Goal: Task Accomplishment & Management: Complete application form

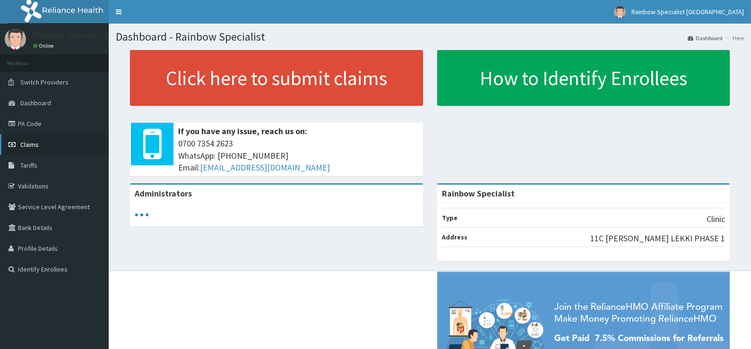
click at [39, 145] on link "Claims" at bounding box center [54, 144] width 109 height 21
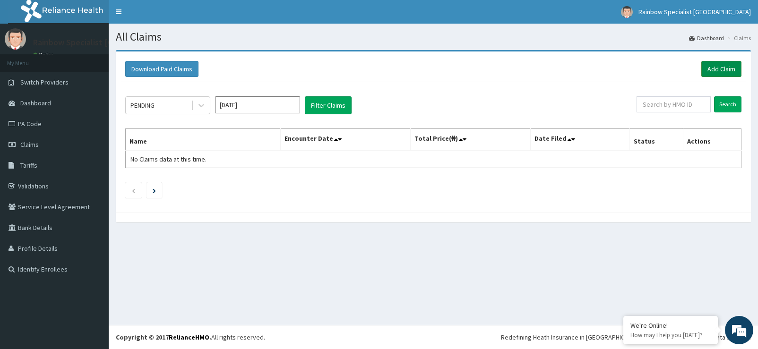
click at [709, 73] on link "Add Claim" at bounding box center [722, 69] width 40 height 16
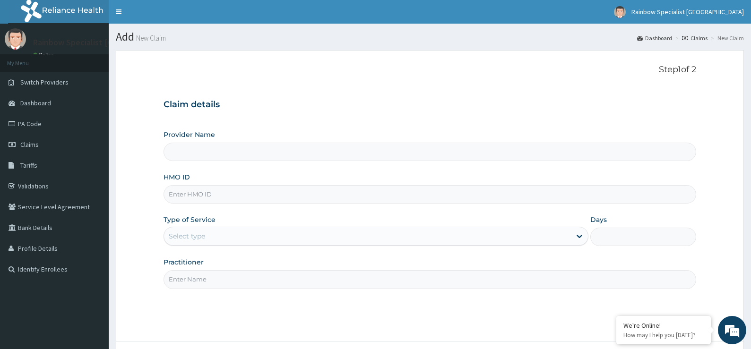
type input "Rainbow Specialist"
click at [203, 151] on input "Rainbow Specialist" at bounding box center [430, 152] width 533 height 18
click at [185, 192] on input "HMO ID" at bounding box center [430, 194] width 533 height 18
type input "SWF/10358/A"
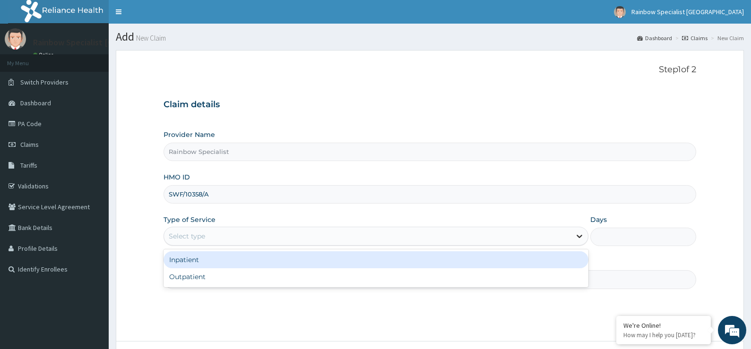
click at [582, 241] on icon at bounding box center [579, 236] width 9 height 9
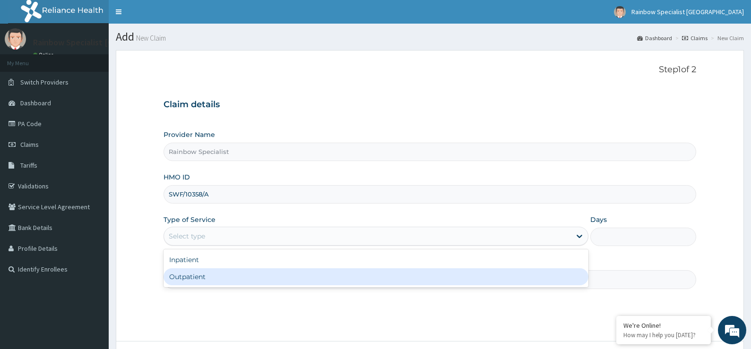
click at [230, 276] on div "Outpatient" at bounding box center [376, 277] width 425 height 17
type input "1"
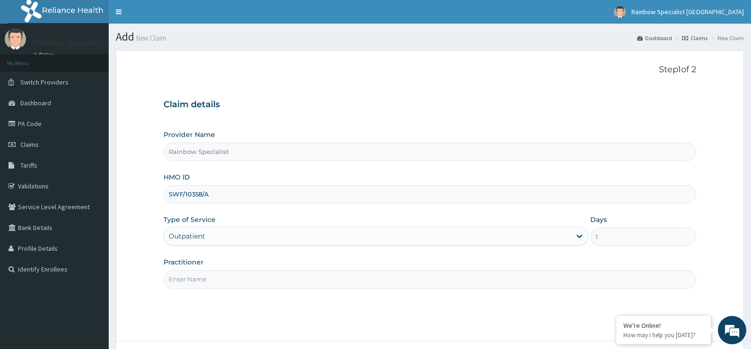
scroll to position [47, 0]
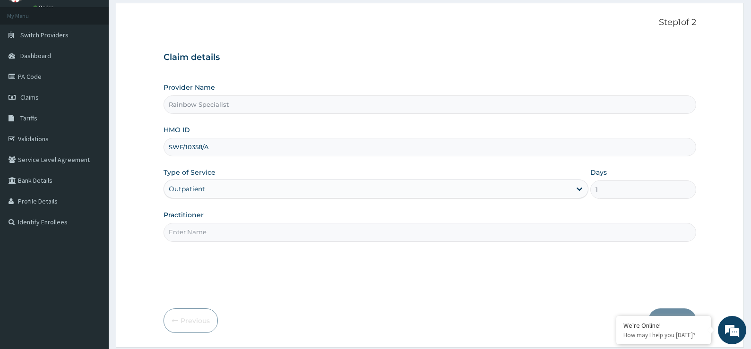
click at [177, 233] on input "Practitioner" at bounding box center [430, 232] width 533 height 18
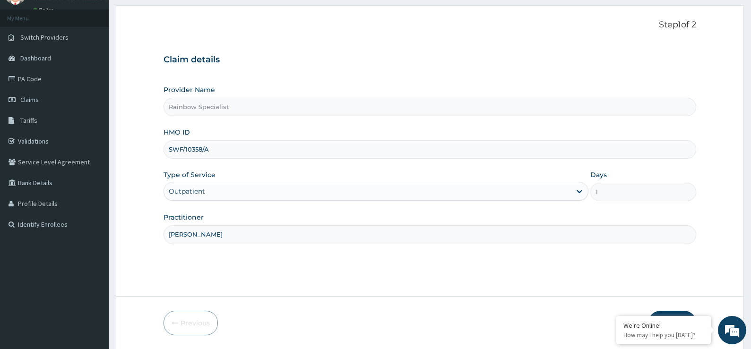
scroll to position [77, 0]
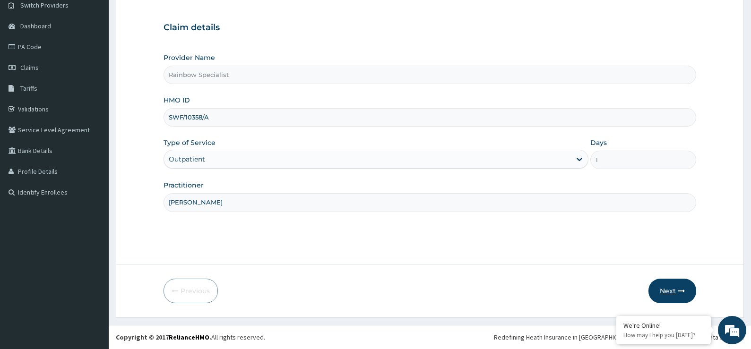
type input "DR ISIAVWE"
click at [677, 290] on button "Next" at bounding box center [673, 291] width 48 height 25
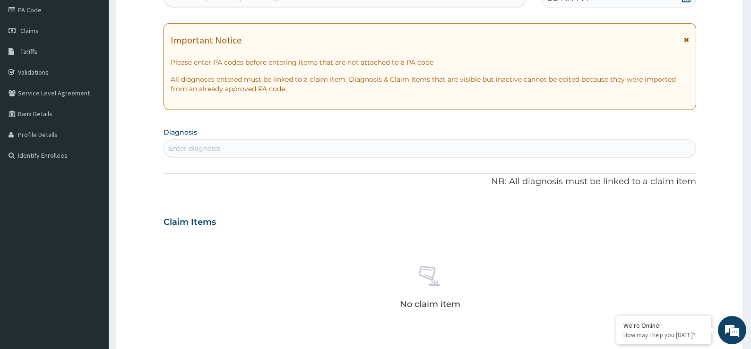
scroll to position [124, 0]
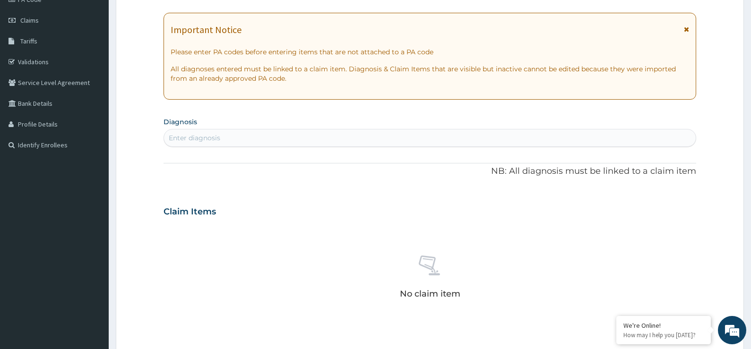
click at [222, 141] on div "Enter diagnosis" at bounding box center [430, 138] width 532 height 15
click at [639, 137] on div "Enter diagnosis" at bounding box center [430, 138] width 532 height 15
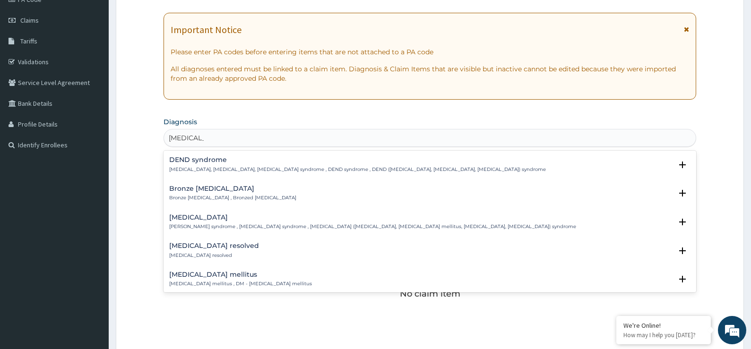
click at [200, 276] on h4 "Diabetes mellitus" at bounding box center [240, 274] width 143 height 7
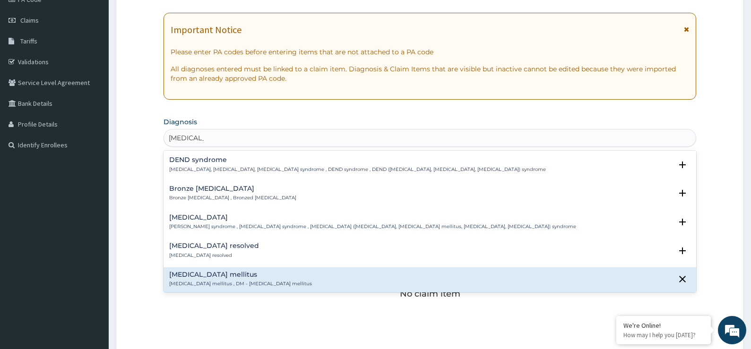
click at [200, 271] on h4 "Diabetes mellitus" at bounding box center [240, 274] width 143 height 7
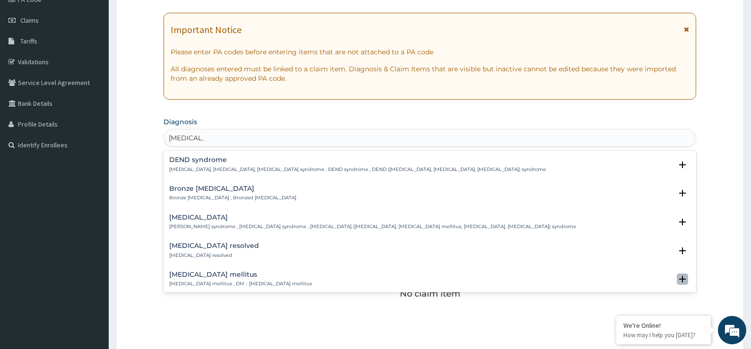
click at [679, 277] on icon "open select status" at bounding box center [682, 279] width 7 height 7
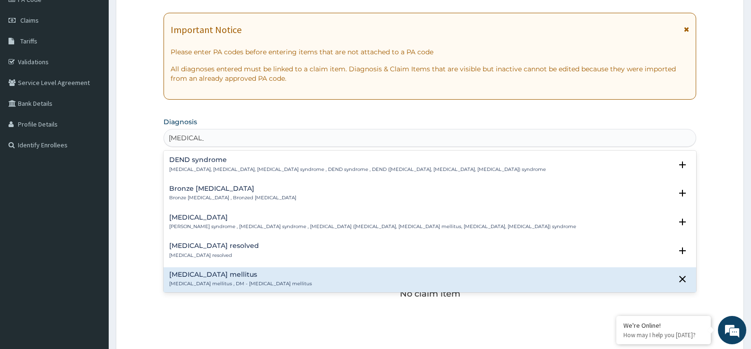
click at [313, 272] on div "Diabetes mellitus Diabetes mellitus , DM - Diabetes mellitus" at bounding box center [430, 279] width 522 height 17
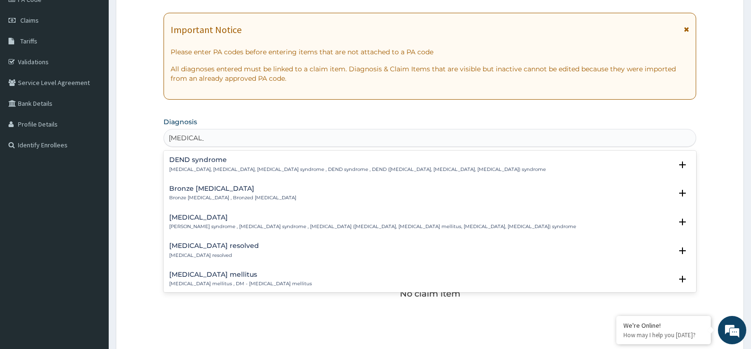
click at [231, 278] on h4 "Diabetes mellitus" at bounding box center [240, 274] width 143 height 7
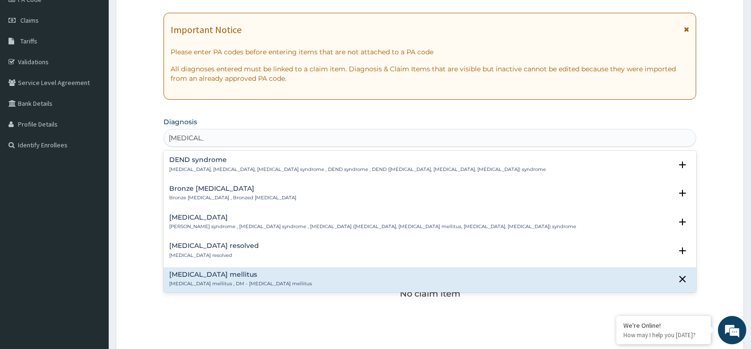
click at [230, 276] on h4 "Diabetes mellitus" at bounding box center [240, 274] width 143 height 7
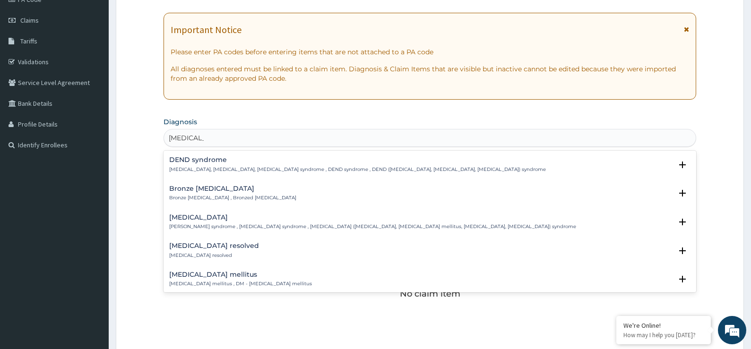
click at [235, 280] on div "Diabetes mellitus Diabetes mellitus , DM - Diabetes mellitus" at bounding box center [240, 279] width 143 height 17
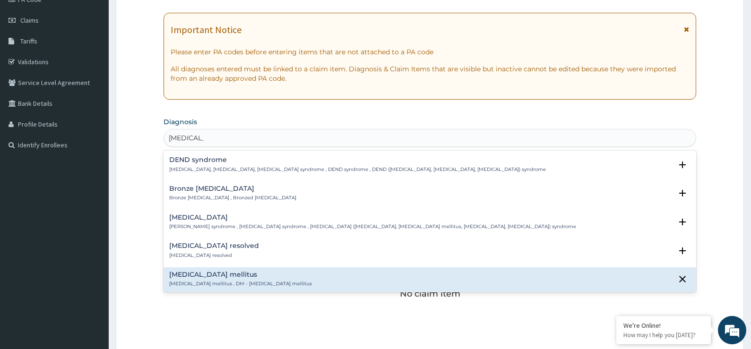
click at [235, 278] on h4 "Diabetes mellitus" at bounding box center [240, 274] width 143 height 7
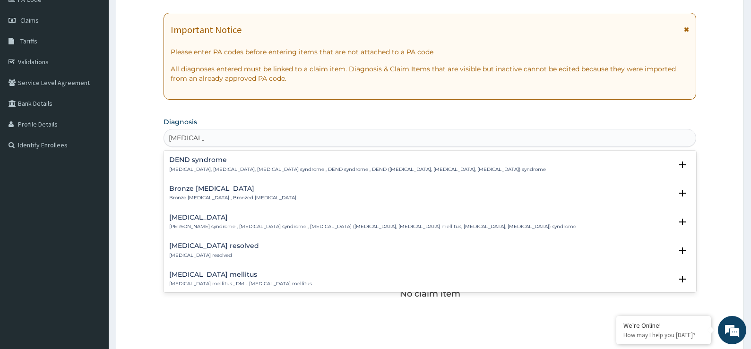
click at [235, 278] on h4 "Diabetes mellitus" at bounding box center [240, 274] width 143 height 7
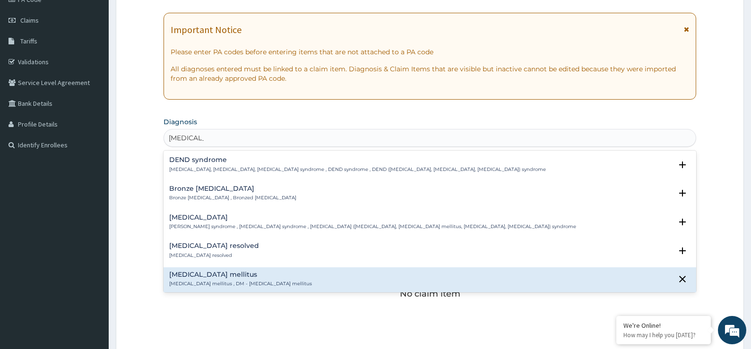
click at [235, 278] on h4 "Diabetes mellitus" at bounding box center [240, 274] width 143 height 7
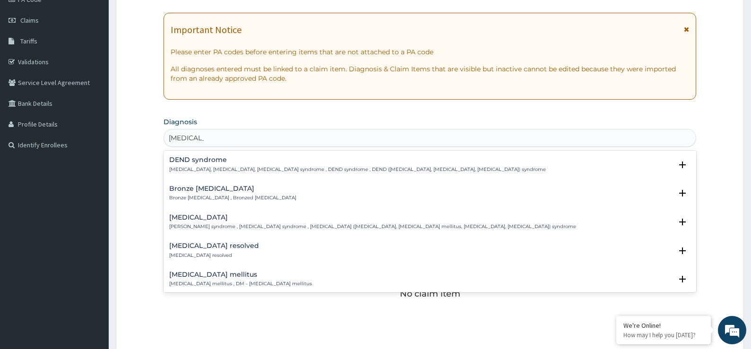
click at [235, 276] on h4 "Diabetes mellitus" at bounding box center [240, 274] width 143 height 7
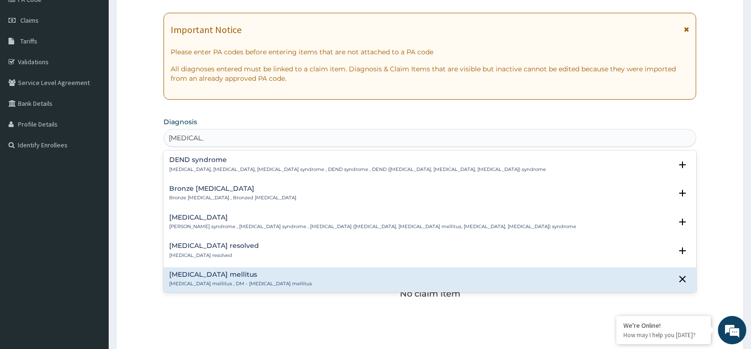
click at [184, 276] on h4 "Diabetes mellitus" at bounding box center [240, 274] width 143 height 7
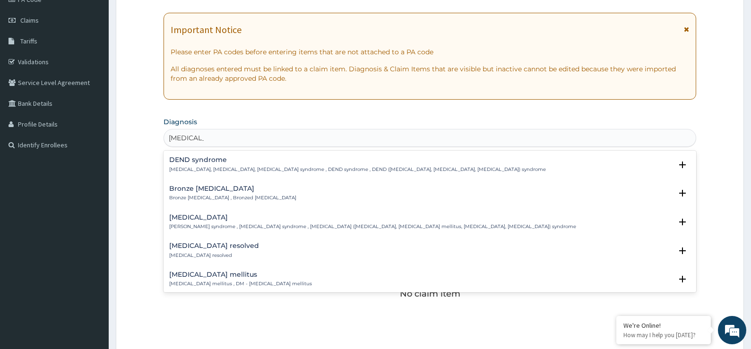
type input "DIABETES"
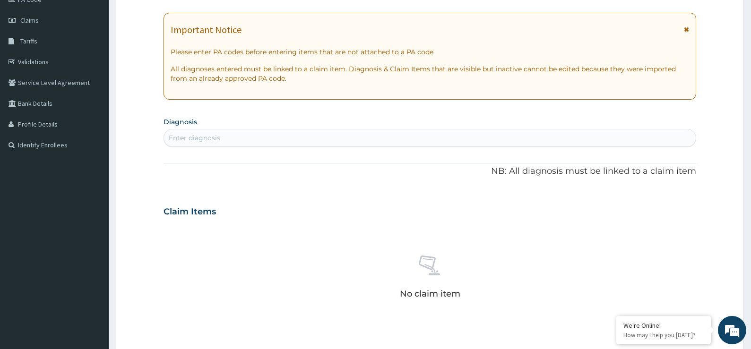
click at [139, 231] on form "Step 2 of 2 PA Code / Prescription Code Enter Code(Secondary Care Only) Encount…" at bounding box center [430, 225] width 628 height 598
click at [418, 140] on div "Enter diagnosis" at bounding box center [430, 138] width 532 height 15
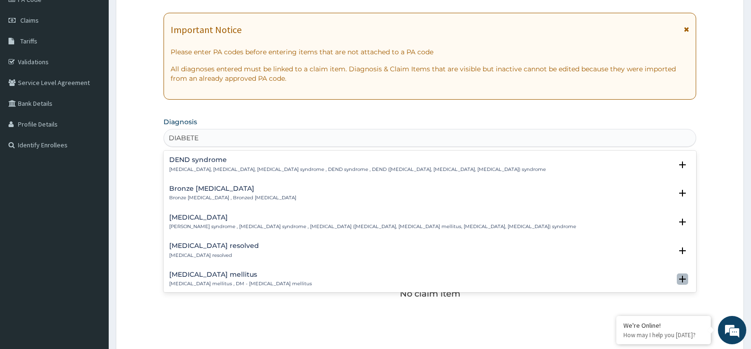
click at [677, 275] on icon "open select status" at bounding box center [682, 279] width 11 height 11
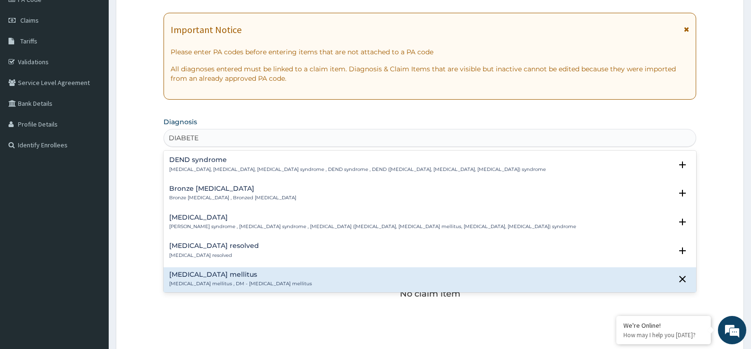
click at [664, 282] on div "Diabetes mellitus Diabetes mellitus , DM - Diabetes mellitus" at bounding box center [430, 279] width 522 height 17
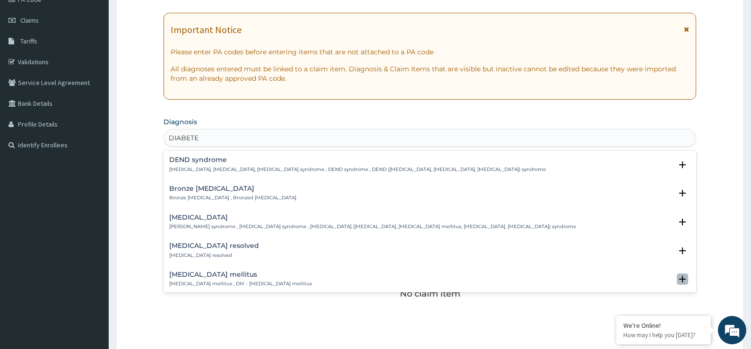
click at [677, 276] on icon "open select status" at bounding box center [682, 279] width 11 height 11
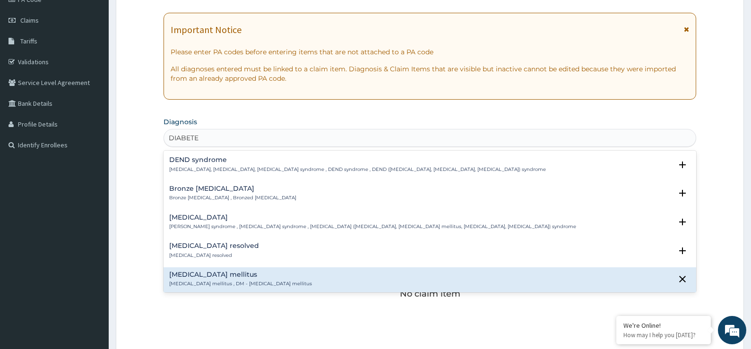
click at [216, 276] on h4 "Diabetes mellitus" at bounding box center [240, 274] width 143 height 7
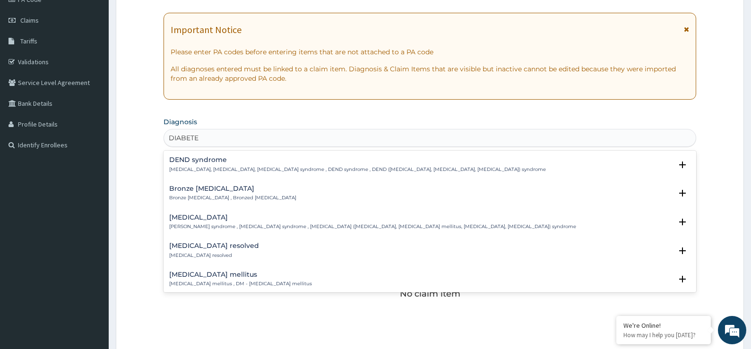
click at [214, 274] on h4 "Diabetes mellitus" at bounding box center [240, 274] width 143 height 7
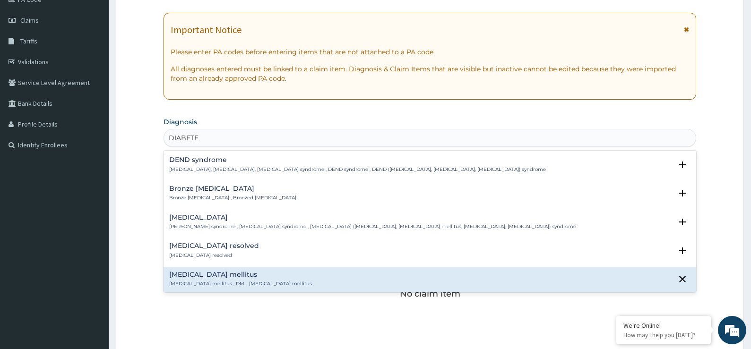
click at [214, 274] on h4 "Diabetes mellitus" at bounding box center [240, 274] width 143 height 7
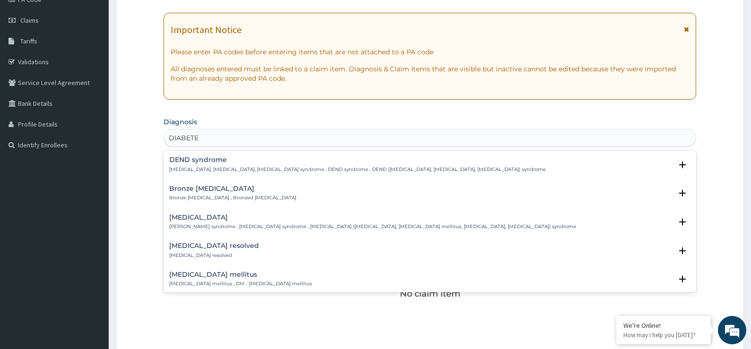
click at [214, 274] on h4 "Diabetes mellitus" at bounding box center [240, 274] width 143 height 7
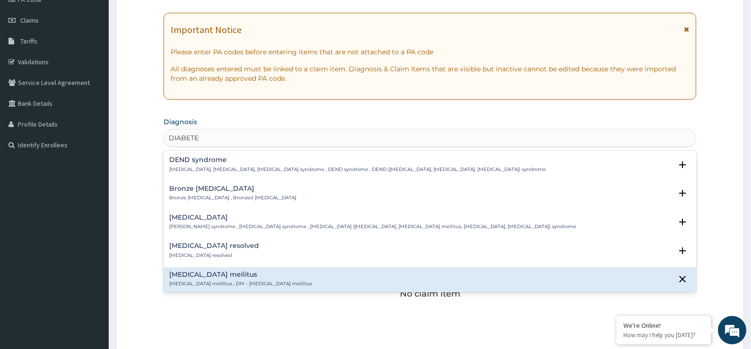
click at [214, 274] on h4 "Diabetes mellitus" at bounding box center [240, 274] width 143 height 7
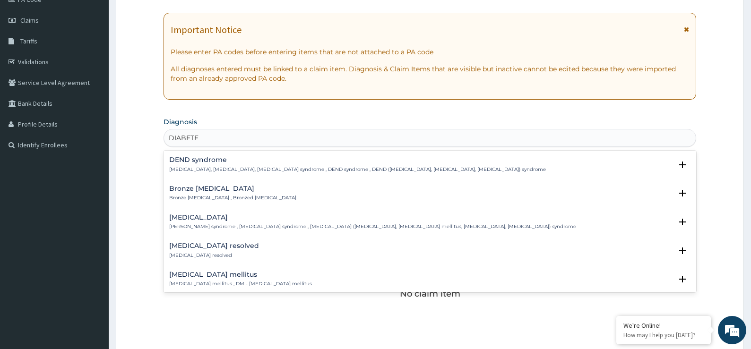
click at [214, 274] on h4 "Diabetes mellitus" at bounding box center [240, 274] width 143 height 7
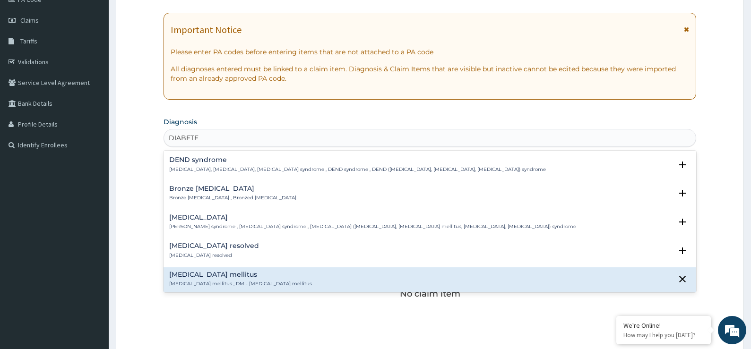
click at [214, 274] on h4 "Diabetes mellitus" at bounding box center [240, 274] width 143 height 7
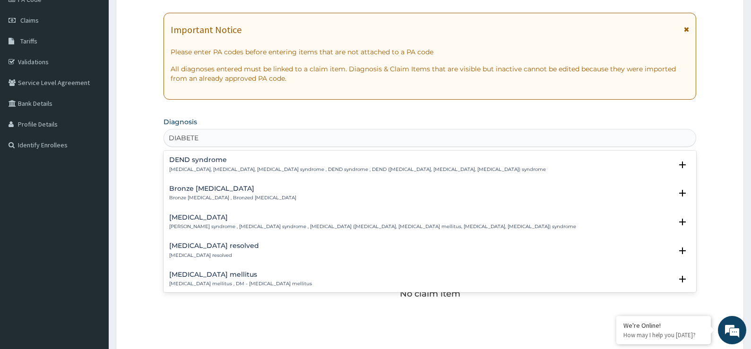
click at [214, 274] on h4 "Diabetes mellitus" at bounding box center [240, 274] width 143 height 7
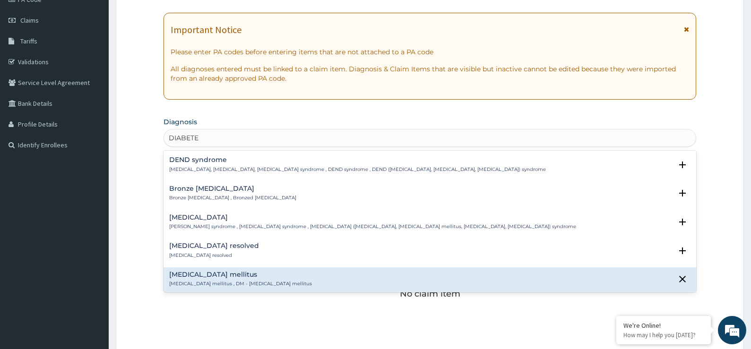
click at [214, 274] on h4 "Diabetes mellitus" at bounding box center [240, 274] width 143 height 7
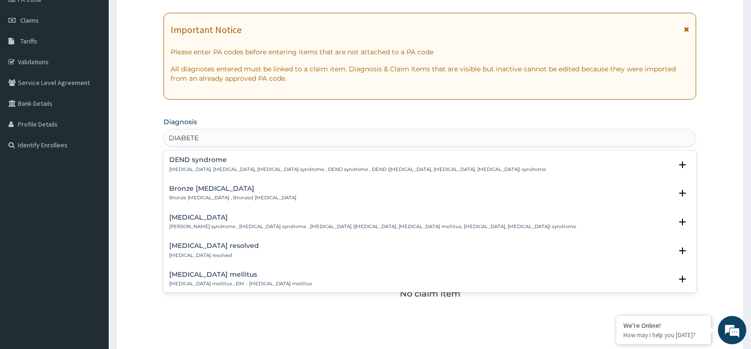
click at [214, 274] on h4 "Diabetes mellitus" at bounding box center [240, 274] width 143 height 7
type input "DIABETE"
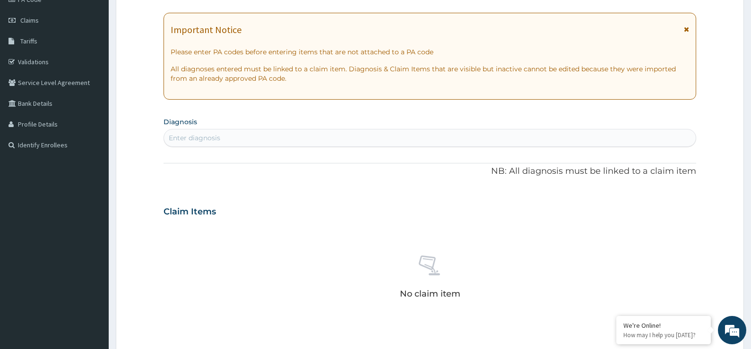
drag, startPoint x: 214, startPoint y: 274, endPoint x: 185, endPoint y: 132, distance: 144.9
click at [185, 132] on div "Enter diagnosis" at bounding box center [430, 138] width 532 height 15
click at [190, 137] on div "DE DE" at bounding box center [430, 138] width 532 height 15
drag, startPoint x: 187, startPoint y: 136, endPoint x: 165, endPoint y: 137, distance: 22.2
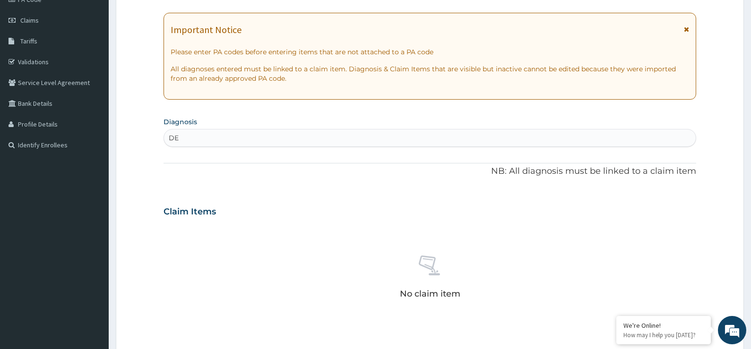
click at [159, 137] on form "Step 2 of 2 PA Code / Prescription Code Enter Code(Secondary Care Only) Encount…" at bounding box center [430, 225] width 628 height 598
click at [174, 139] on input "DE" at bounding box center [174, 137] width 11 height 9
drag, startPoint x: 178, startPoint y: 139, endPoint x: 168, endPoint y: 138, distance: 10.0
click at [168, 139] on div "DE DE" at bounding box center [430, 138] width 532 height 15
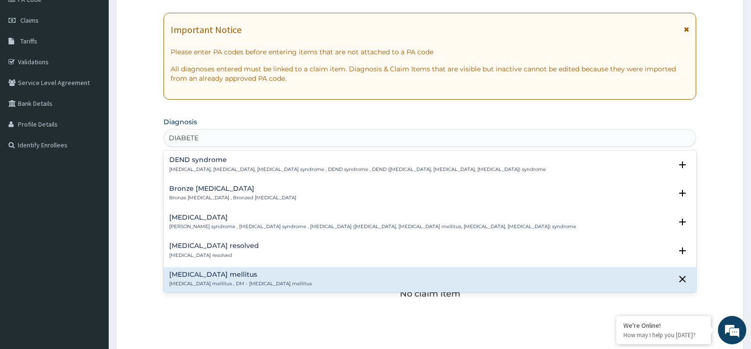
click at [203, 266] on div "Diabetes resolved Diabetes resolved Select Status Query Query covers suspected …" at bounding box center [430, 253] width 533 height 29
click at [203, 271] on h4 "Diabetes mellitus" at bounding box center [240, 274] width 143 height 7
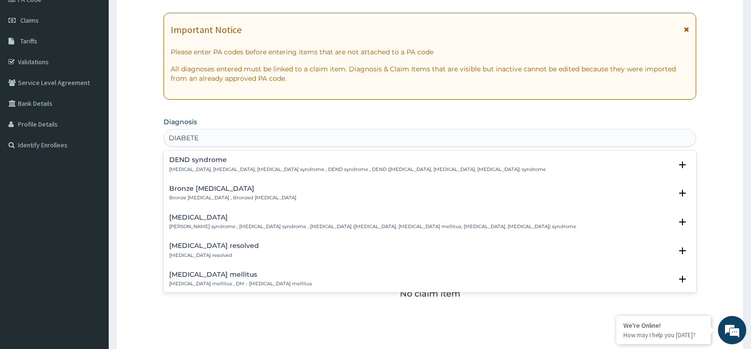
click at [203, 271] on h4 "Diabetes mellitus" at bounding box center [240, 274] width 143 height 7
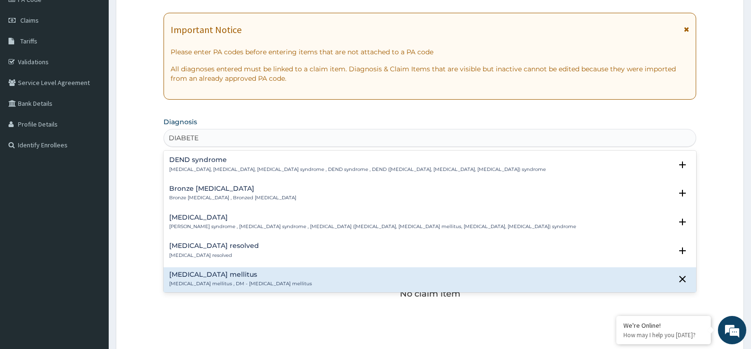
click at [203, 272] on h4 "Diabetes mellitus" at bounding box center [240, 274] width 143 height 7
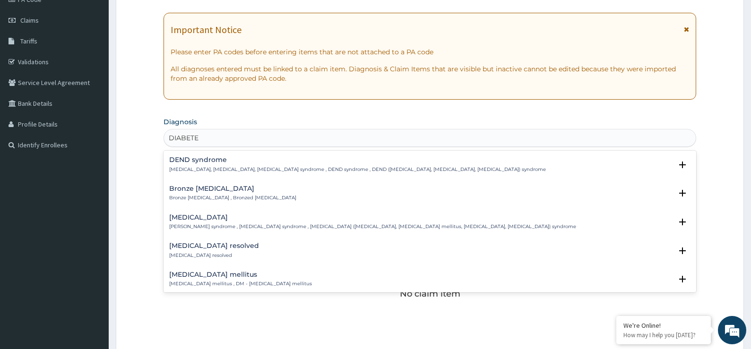
click at [203, 271] on h4 "Diabetes mellitus" at bounding box center [240, 274] width 143 height 7
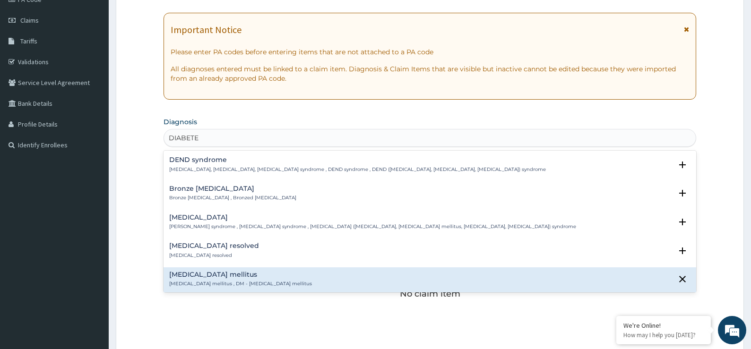
click at [203, 271] on h4 "Diabetes mellitus" at bounding box center [240, 274] width 143 height 7
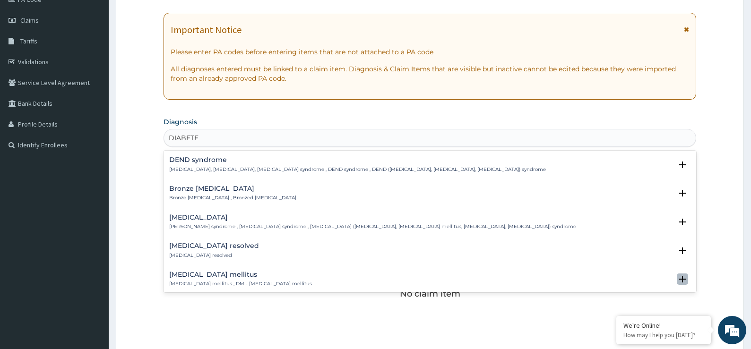
click at [679, 281] on icon "open select status" at bounding box center [682, 279] width 7 height 7
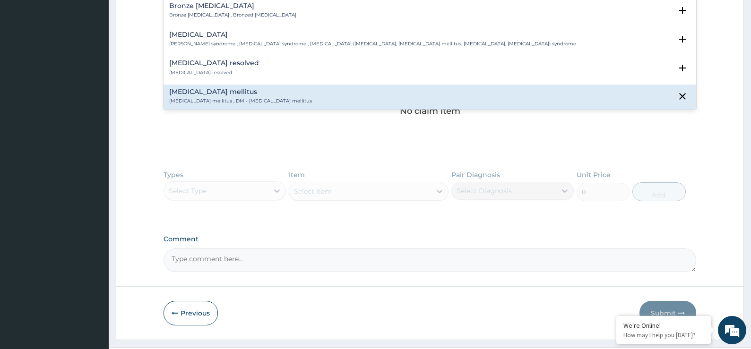
scroll to position [330, 0]
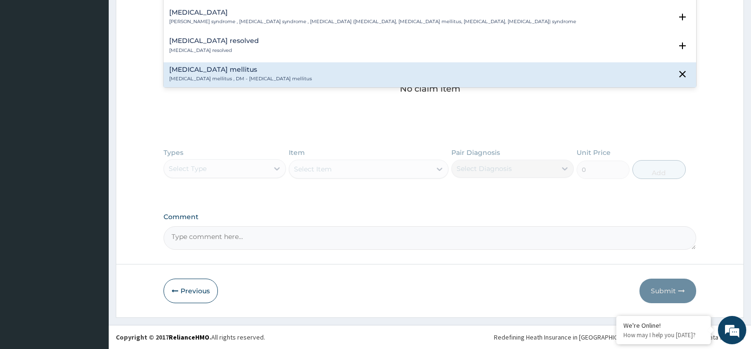
click at [444, 75] on div "Diabetes mellitus Diabetes mellitus , DM - Diabetes mellitus" at bounding box center [430, 74] width 522 height 17
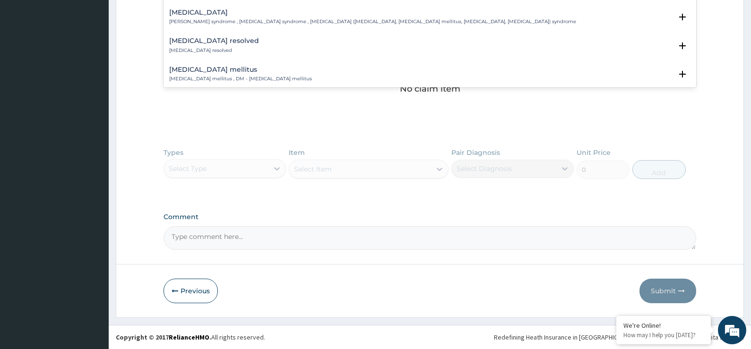
click at [444, 75] on div "Diabetes mellitus Diabetes mellitus , DM - Diabetes mellitus" at bounding box center [430, 74] width 522 height 17
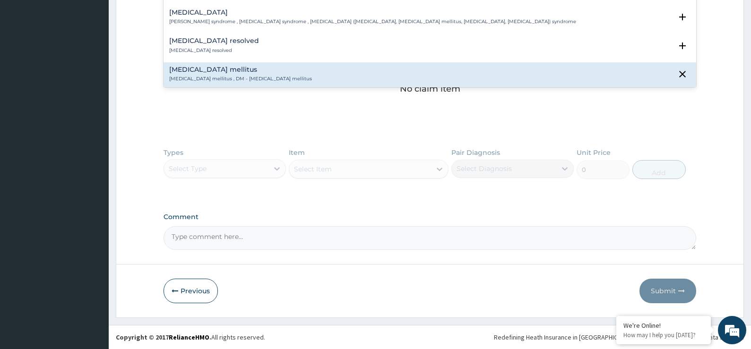
type input "DIABETE"
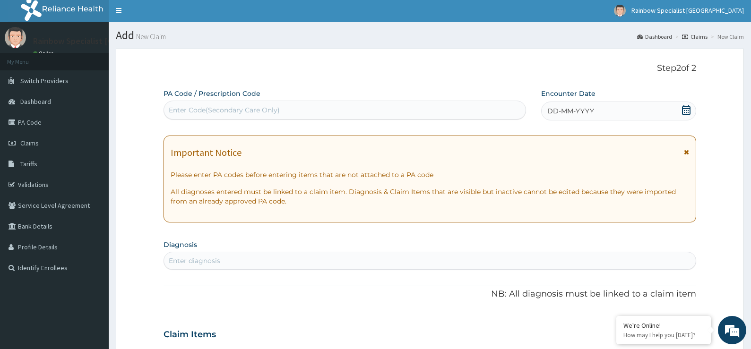
scroll to position [0, 0]
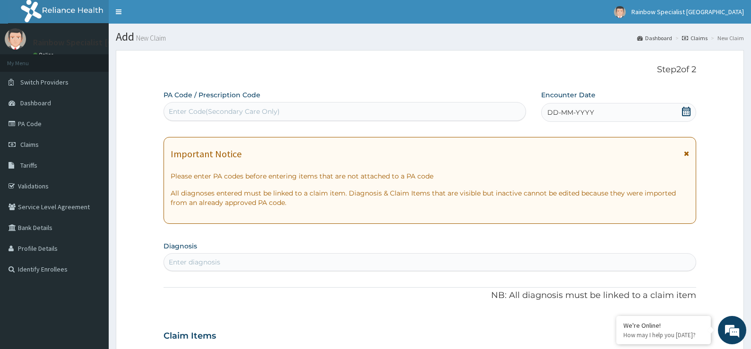
click at [681, 98] on div "Encounter Date DD-MM-YYYY" at bounding box center [619, 106] width 156 height 32
click at [683, 113] on icon at bounding box center [686, 111] width 9 height 9
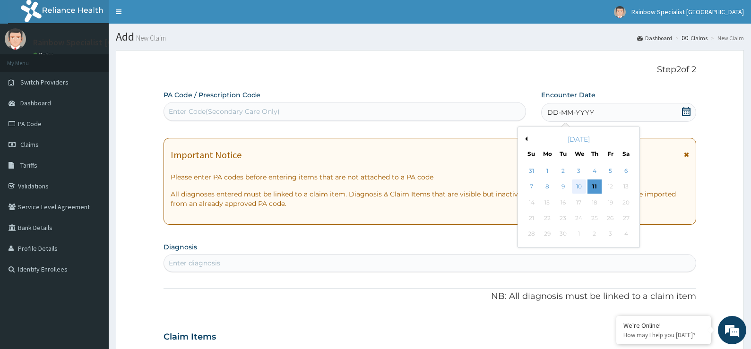
click at [584, 184] on div "10" at bounding box center [579, 187] width 14 height 14
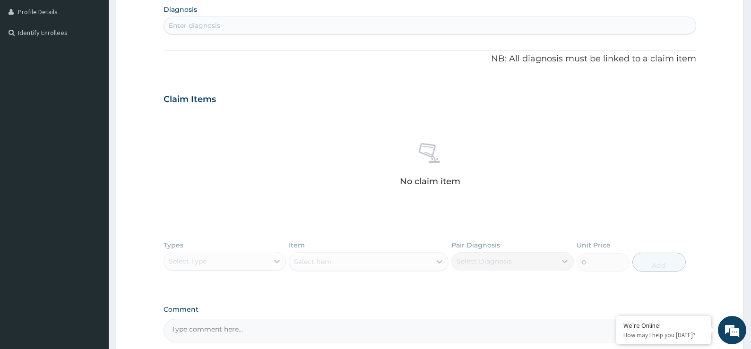
scroll to position [142, 0]
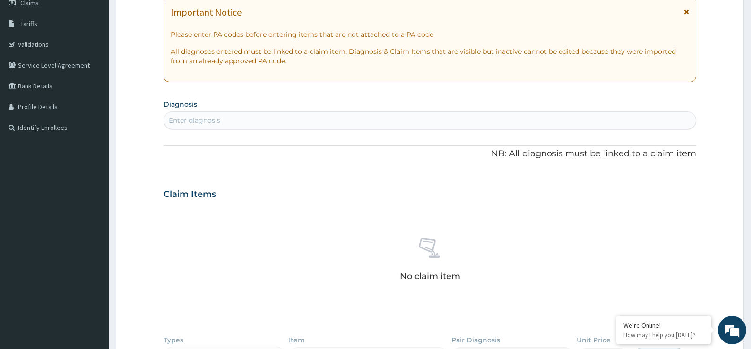
click at [544, 124] on div "Enter diagnosis" at bounding box center [430, 120] width 532 height 15
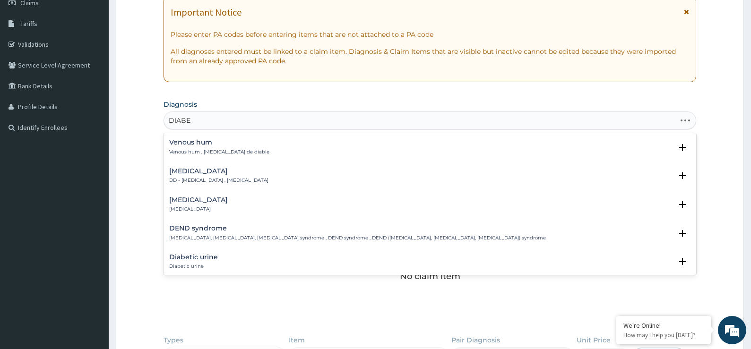
type input "DIABE"
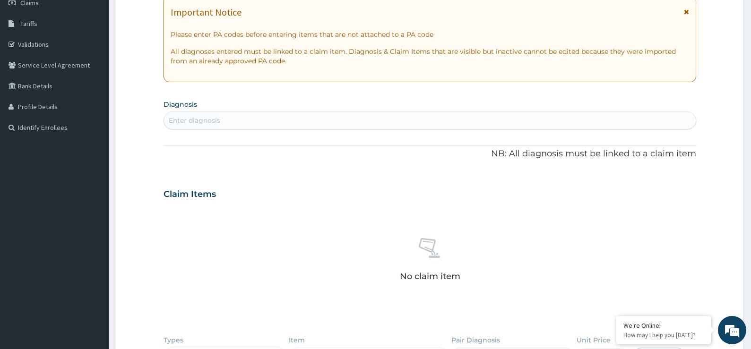
click at [391, 118] on div "Enter diagnosis" at bounding box center [430, 120] width 532 height 15
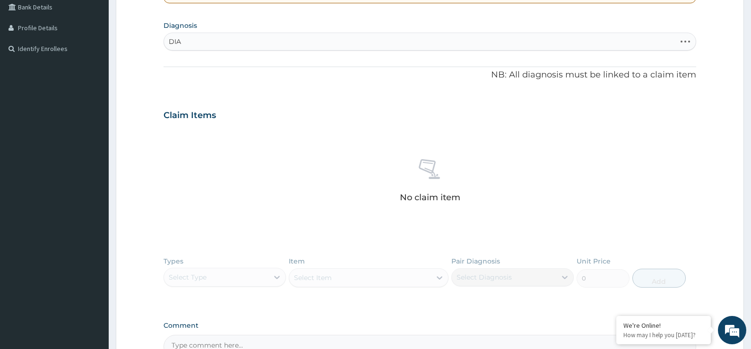
scroll to position [236, 0]
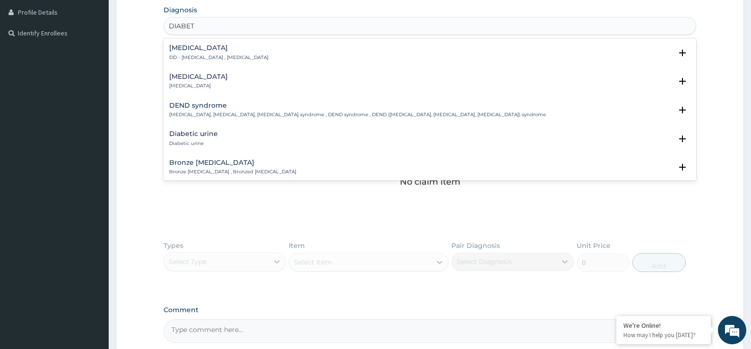
type input "DIABETE"
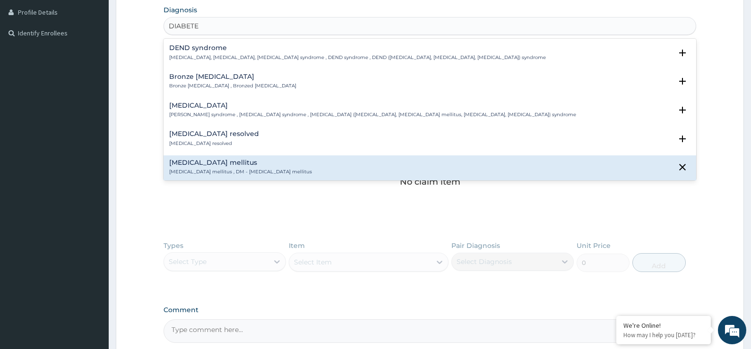
click at [288, 162] on div "Diabetes mellitus Diabetes mellitus , DM - Diabetes mellitus" at bounding box center [430, 167] width 522 height 17
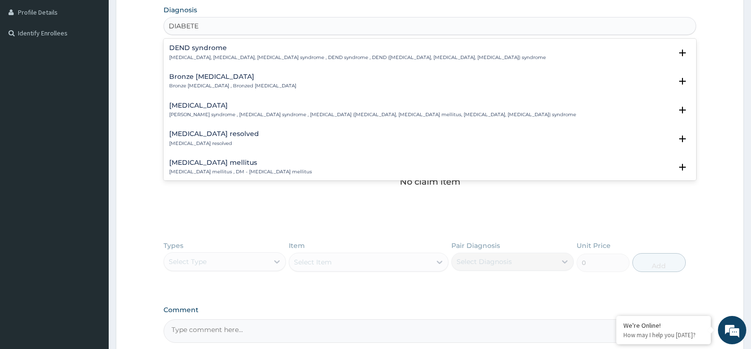
click at [288, 172] on div "Diabetes mellitus Diabetes mellitus , DM - Diabetes mellitus" at bounding box center [430, 167] width 522 height 17
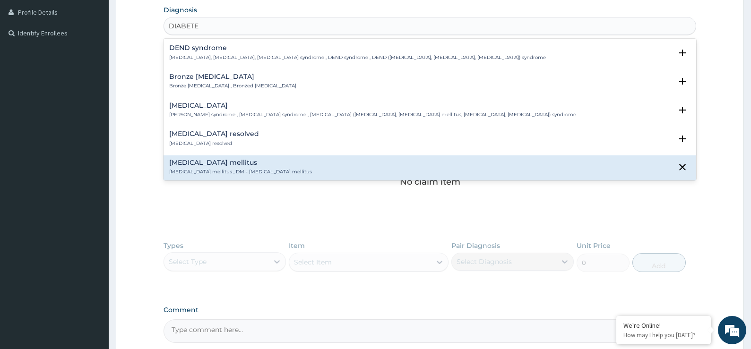
click at [288, 172] on div "Diabetes mellitus Diabetes mellitus , DM - Diabetes mellitus" at bounding box center [430, 167] width 522 height 17
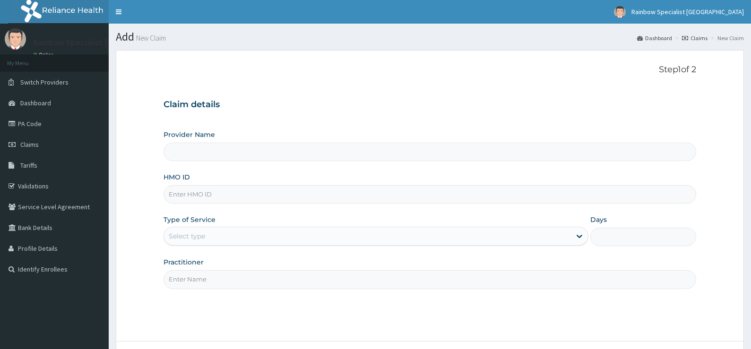
scroll to position [77, 0]
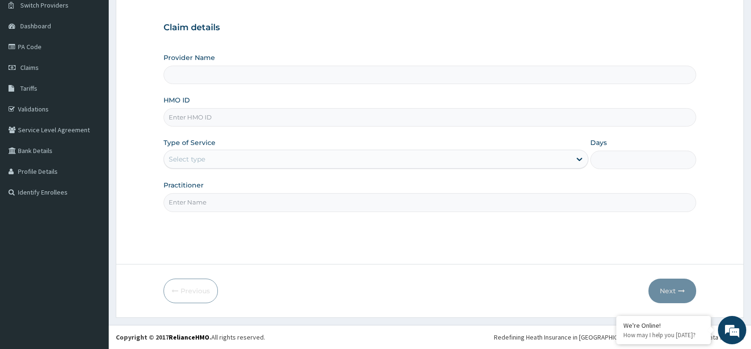
type input "Rainbow Specialist"
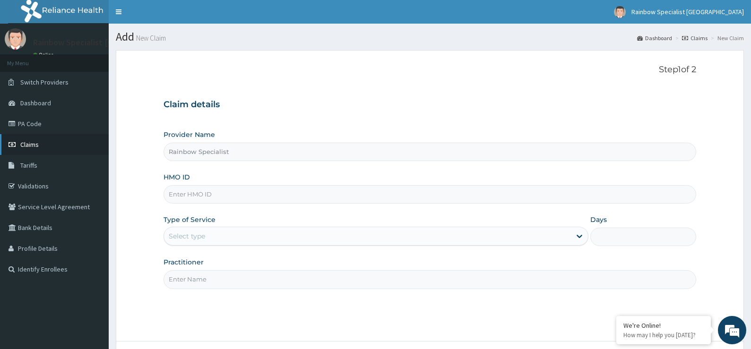
click at [40, 146] on link "Claims" at bounding box center [54, 144] width 109 height 21
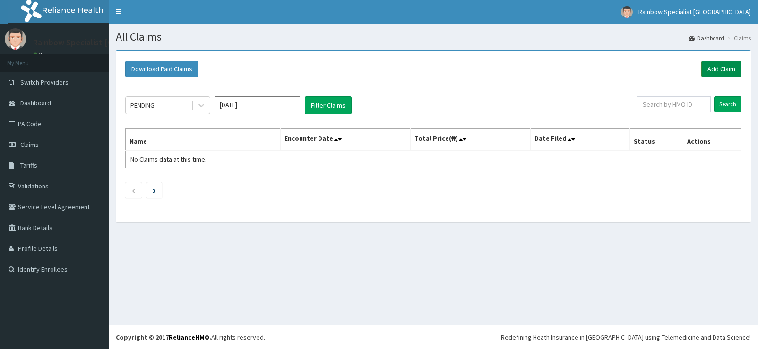
click at [718, 70] on link "Add Claim" at bounding box center [722, 69] width 40 height 16
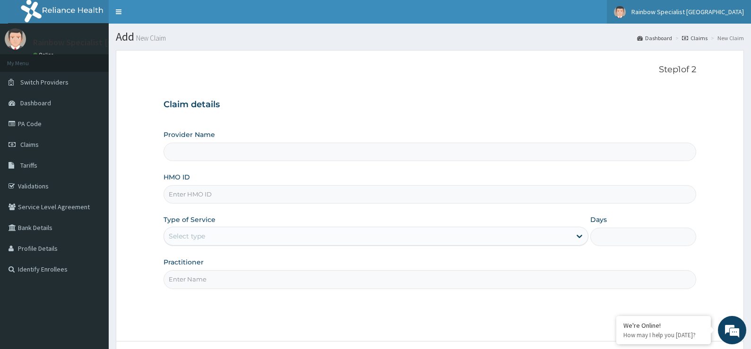
type input "Rainbow Specialist"
click at [205, 193] on input "HMO ID" at bounding box center [430, 194] width 533 height 18
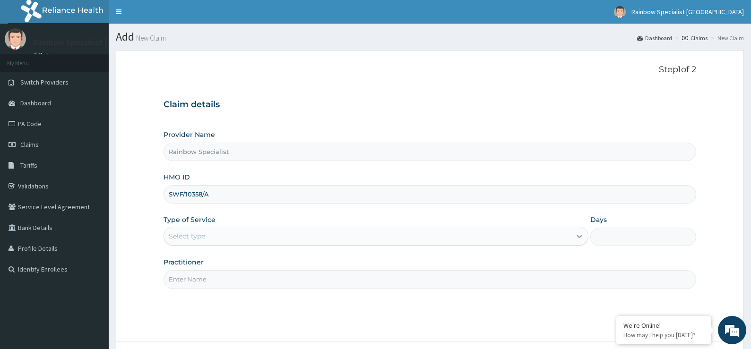
type input "SWF/10358/A"
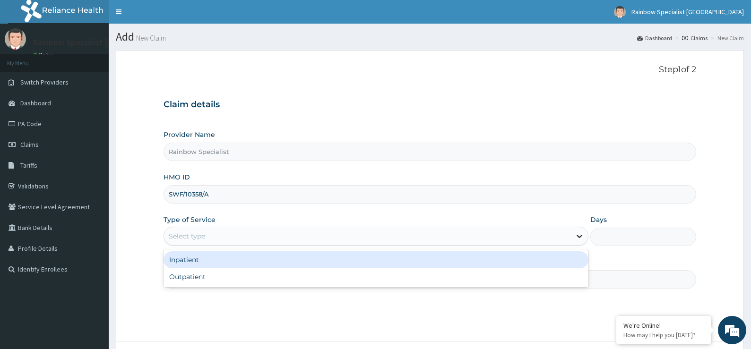
click at [575, 242] on div at bounding box center [579, 236] width 17 height 17
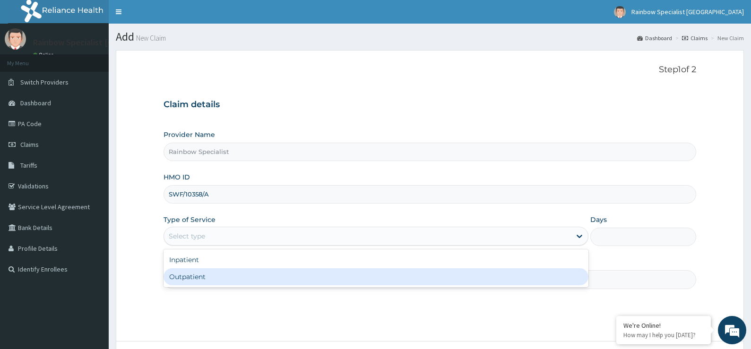
click at [313, 277] on div "Outpatient" at bounding box center [376, 277] width 425 height 17
type input "1"
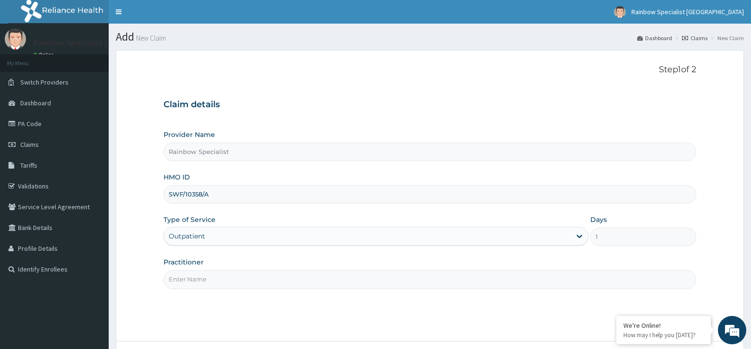
click at [350, 281] on input "Practitioner" at bounding box center [430, 279] width 533 height 18
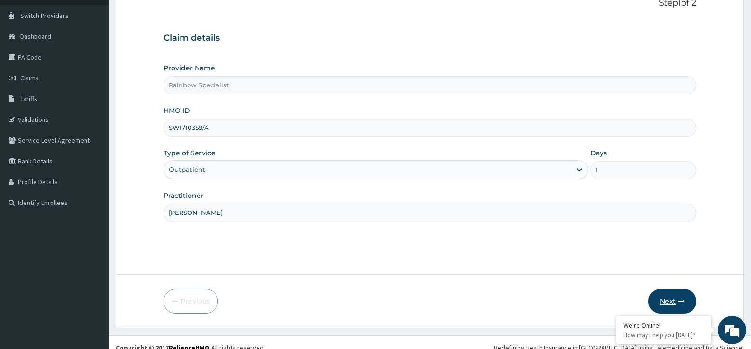
scroll to position [77, 0]
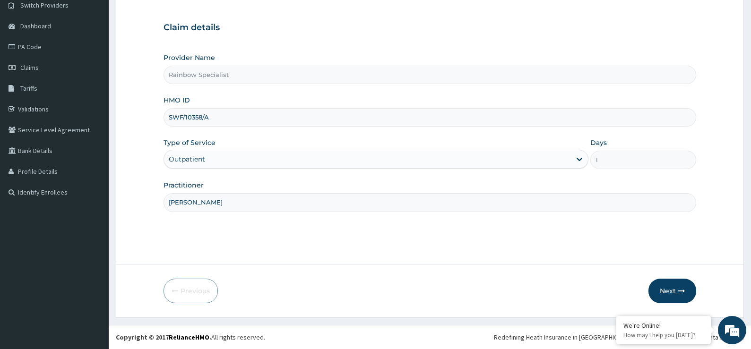
type input "DR ISIAVWE"
click at [662, 284] on button "Next" at bounding box center [673, 291] width 48 height 25
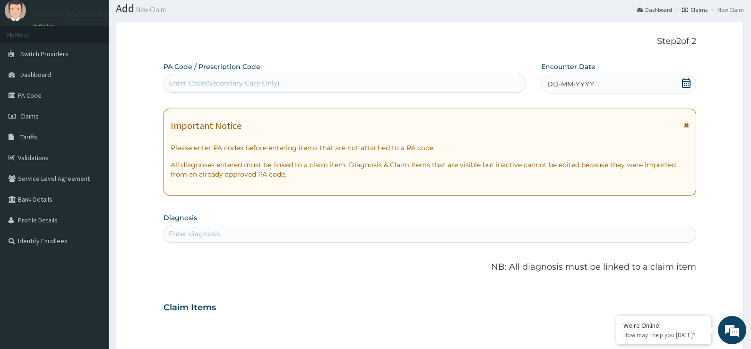
scroll to position [0, 0]
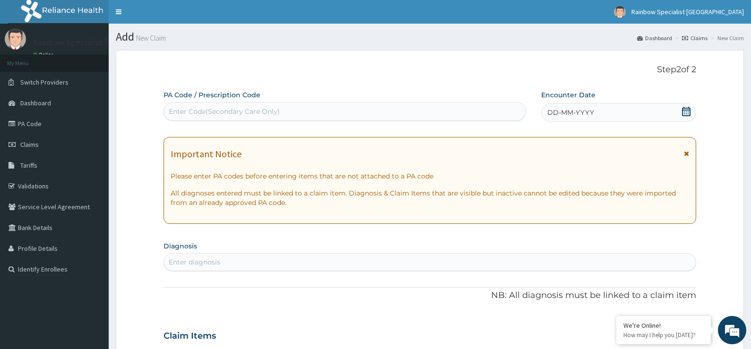
click at [687, 113] on icon at bounding box center [686, 111] width 9 height 9
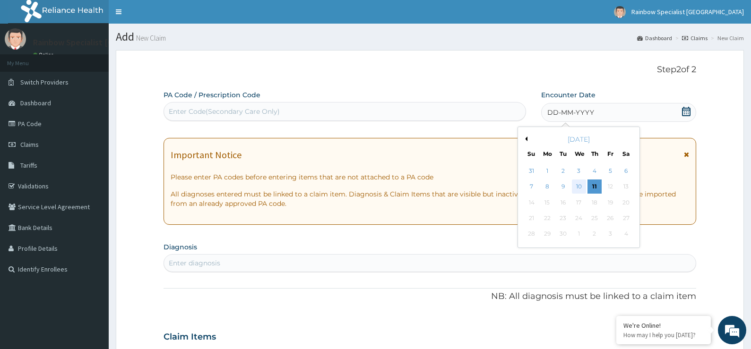
click at [581, 184] on div "10" at bounding box center [579, 187] width 14 height 14
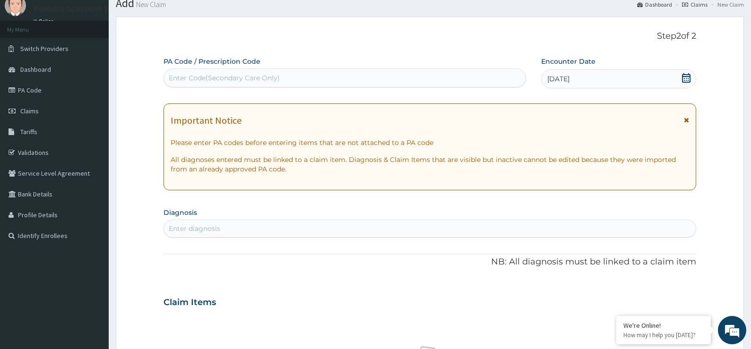
scroll to position [47, 0]
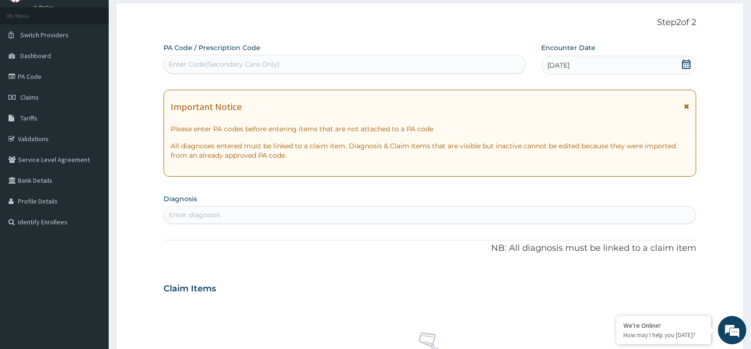
click at [244, 209] on div "Enter diagnosis" at bounding box center [430, 215] width 532 height 15
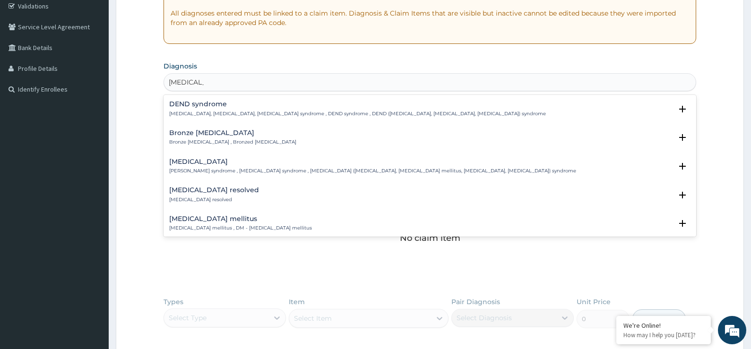
scroll to position [189, 0]
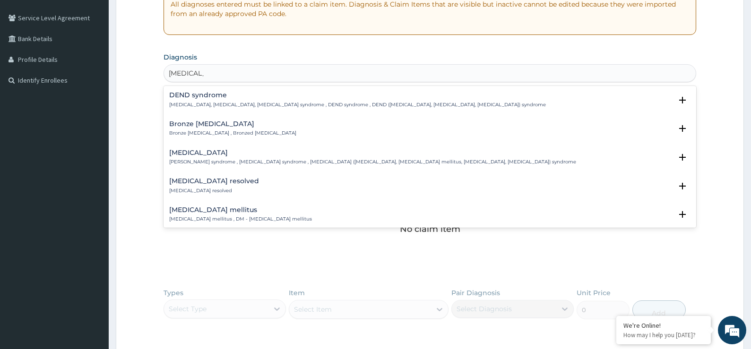
click at [205, 216] on div "Diabetes mellitus Diabetes mellitus , DM - Diabetes mellitus" at bounding box center [240, 215] width 143 height 17
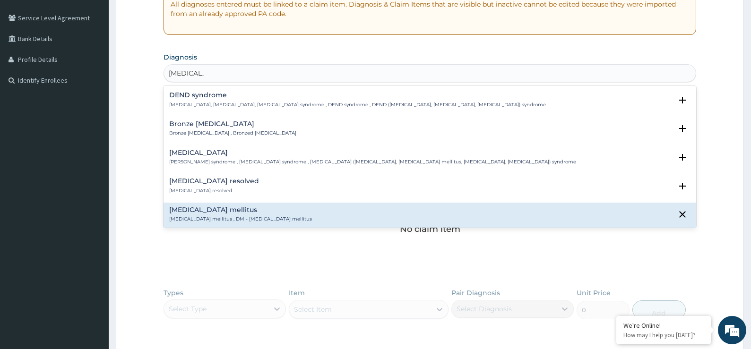
click at [205, 216] on div "Diabetes mellitus Diabetes mellitus , DM - Diabetes mellitus" at bounding box center [240, 215] width 143 height 17
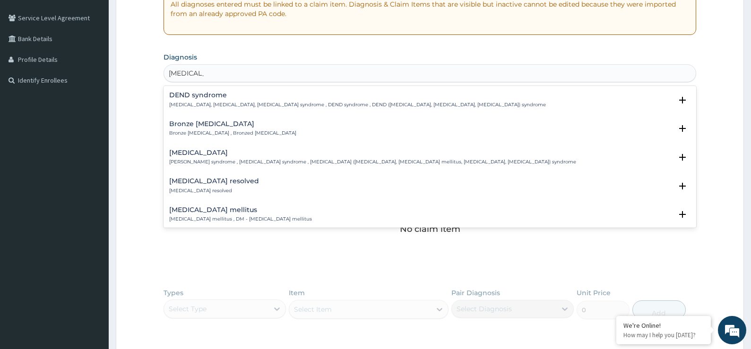
click at [205, 216] on div "Diabetes mellitus Diabetes mellitus , DM - Diabetes mellitus" at bounding box center [240, 215] width 143 height 17
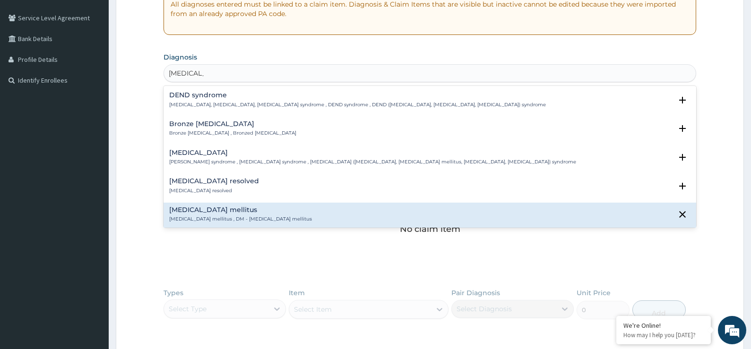
click at [205, 216] on div "Diabetes mellitus Diabetes mellitus , DM - Diabetes mellitus" at bounding box center [240, 215] width 143 height 17
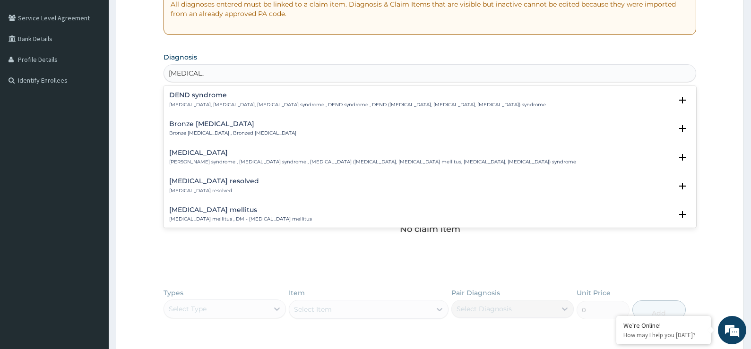
click at [205, 216] on div "Diabetes mellitus Diabetes mellitus , DM - Diabetes mellitus" at bounding box center [240, 215] width 143 height 17
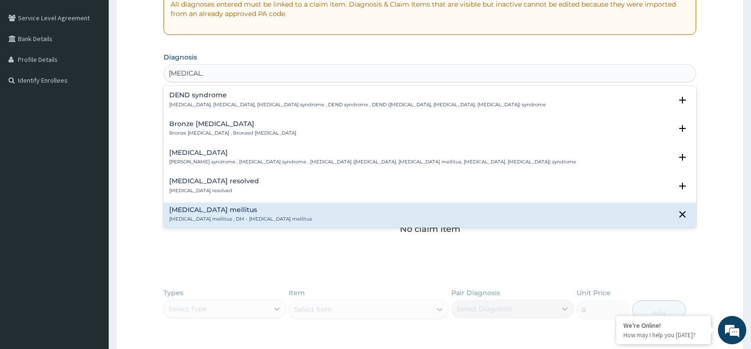
click at [514, 209] on div "Diabetes mellitus Diabetes mellitus , DM - Diabetes mellitus" at bounding box center [430, 215] width 522 height 17
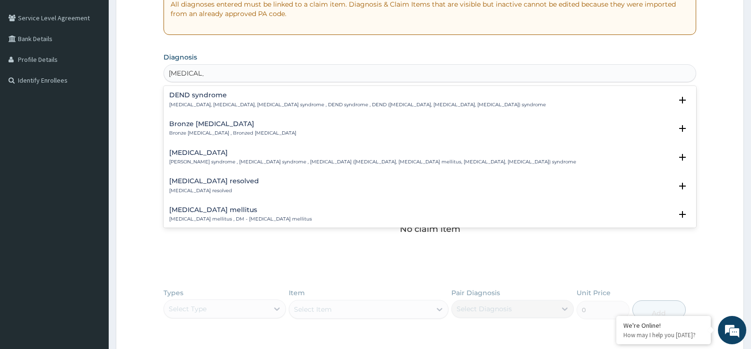
drag, startPoint x: 674, startPoint y: 212, endPoint x: 657, endPoint y: 210, distance: 17.1
click at [657, 210] on div "Diabetes mellitus Diabetes mellitus , DM - Diabetes mellitus" at bounding box center [430, 215] width 522 height 17
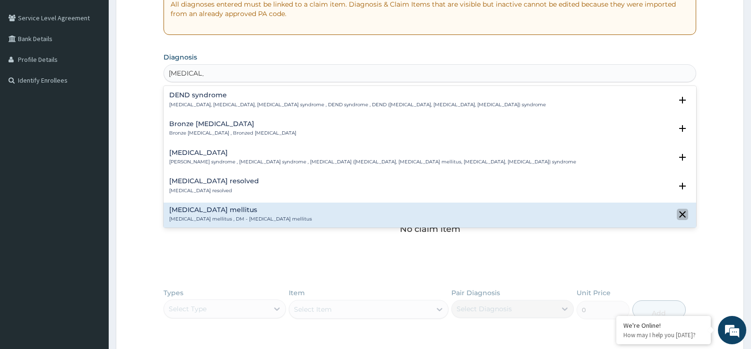
click at [677, 211] on icon "close select status" at bounding box center [682, 214] width 11 height 11
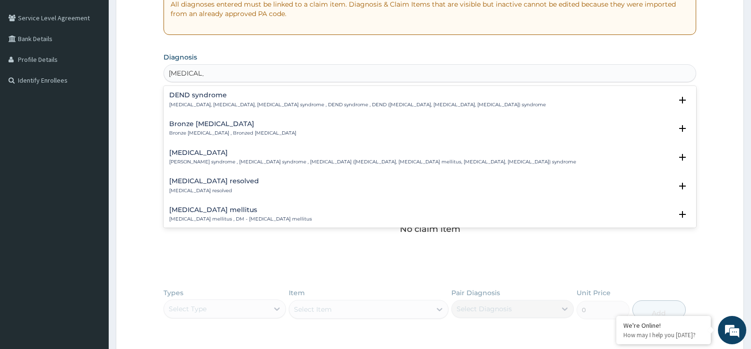
click at [598, 172] on div "Wolfram syndrome Marquardt-Loriaux syndrome , DIDMOAD syndrome , Wolfram syndro…" at bounding box center [430, 160] width 533 height 29
click at [608, 159] on div "Wolfram syndrome Marquardt-Loriaux syndrome , DIDMOAD syndrome , Wolfram syndro…" at bounding box center [430, 157] width 522 height 17
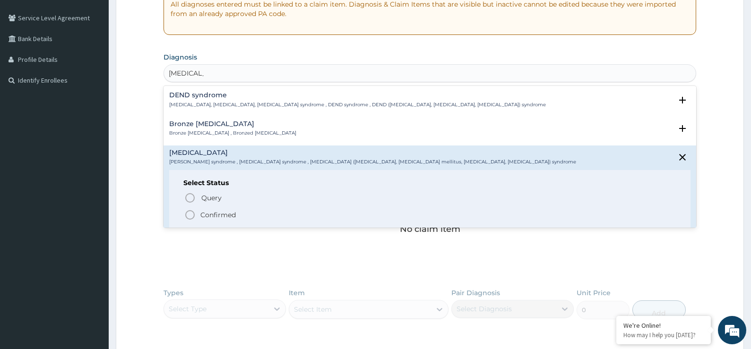
type input "DIABETES"
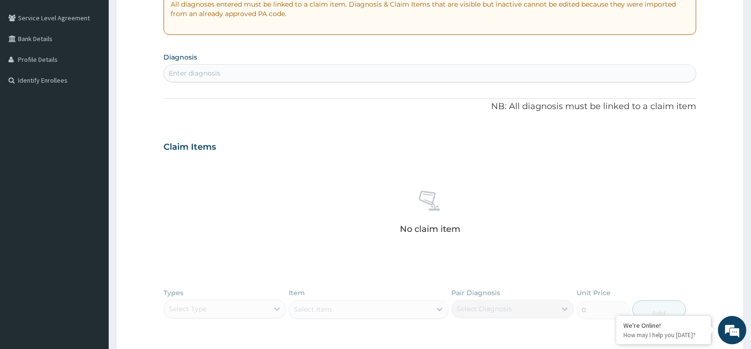
click at [555, 255] on div "No claim item" at bounding box center [430, 214] width 533 height 109
click at [546, 69] on div "Enter diagnosis" at bounding box center [430, 73] width 532 height 15
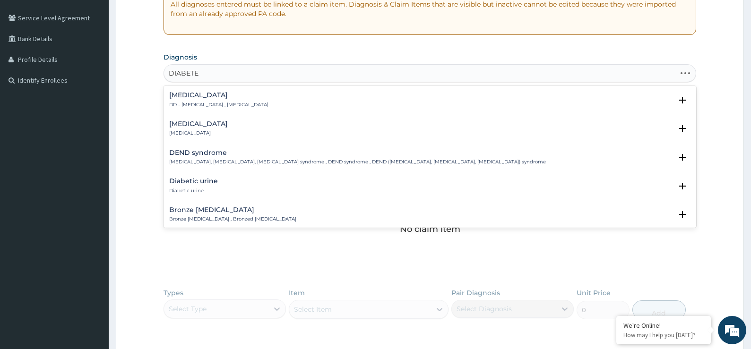
type input "DIABETES"
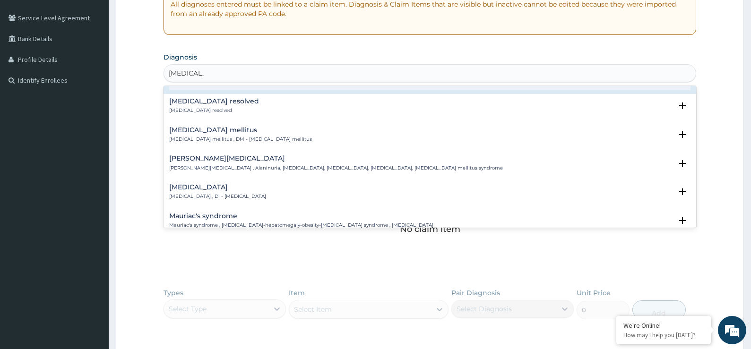
scroll to position [142, 0]
click at [265, 140] on p "Diabetes mellitus , DM - Diabetes mellitus" at bounding box center [240, 137] width 143 height 7
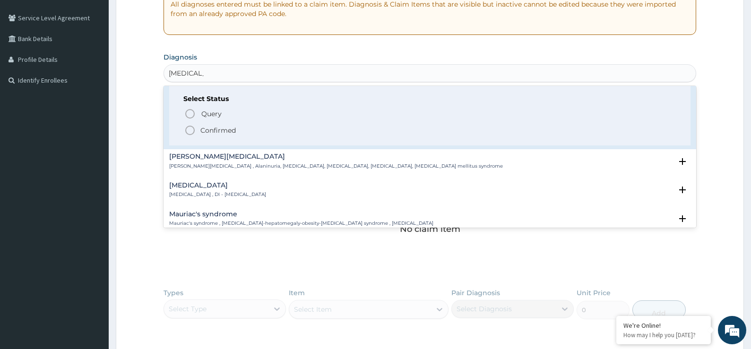
click at [227, 131] on p "Confirmed" at bounding box center [217, 130] width 35 height 9
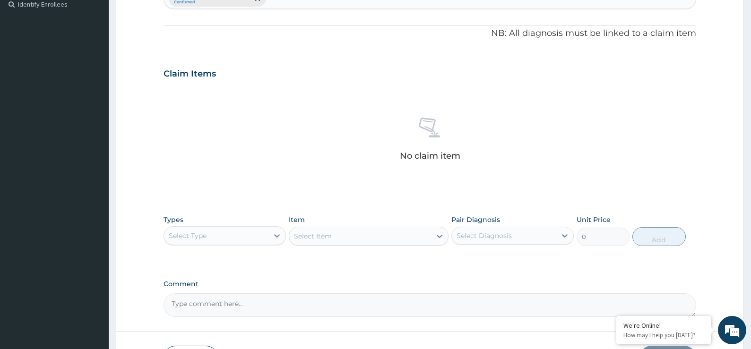
scroll to position [332, 0]
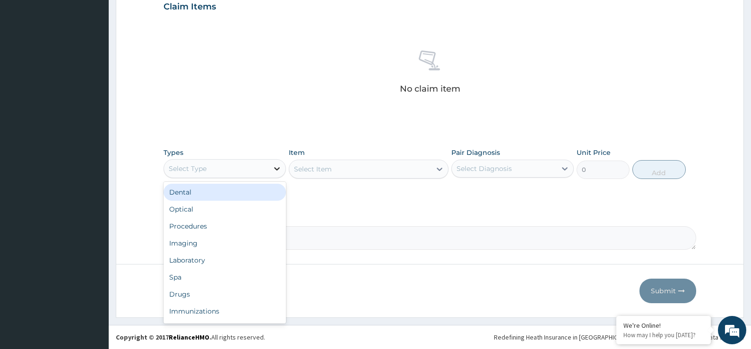
click at [278, 165] on icon at bounding box center [276, 168] width 9 height 9
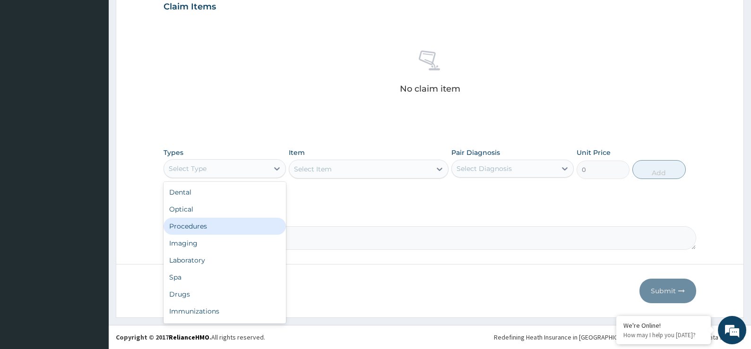
click at [201, 230] on div "Procedures" at bounding box center [225, 226] width 122 height 17
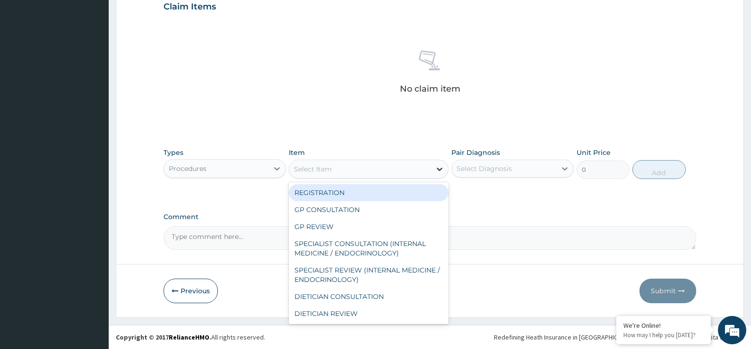
click at [436, 171] on icon at bounding box center [439, 169] width 9 height 9
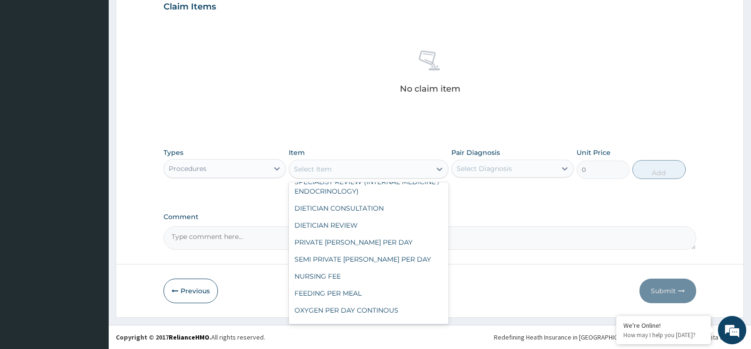
scroll to position [95, 0]
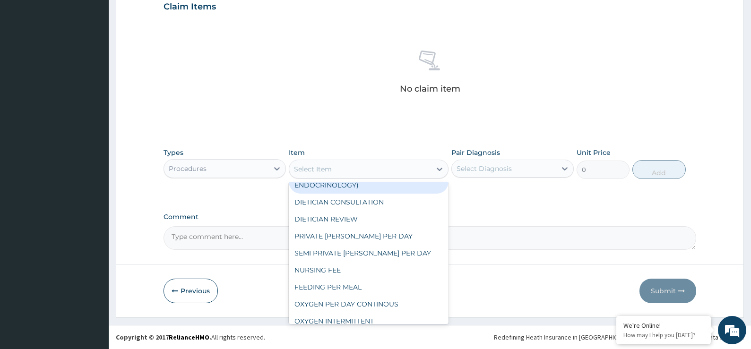
click at [305, 170] on div "Select Item" at bounding box center [313, 169] width 38 height 9
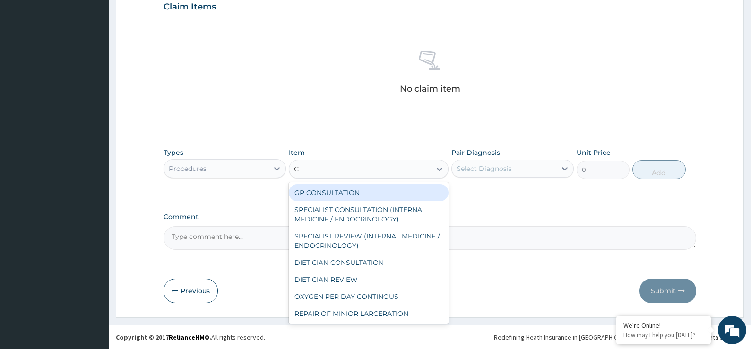
type input "CO"
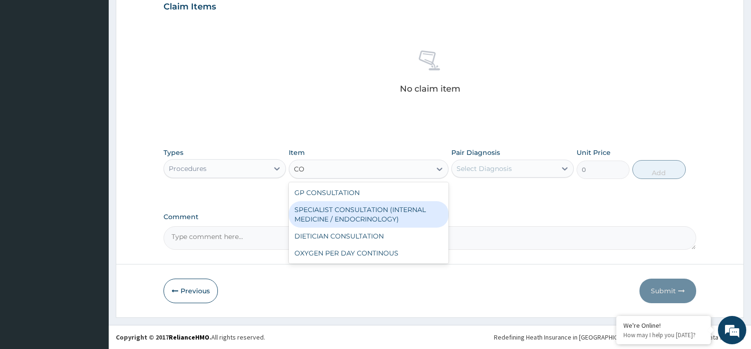
click at [310, 213] on div "SPECIALIST CONSULTATION (INTERNAL MEDICINE / ENDOCRINOLOGY)" at bounding box center [369, 214] width 160 height 26
type input "20000"
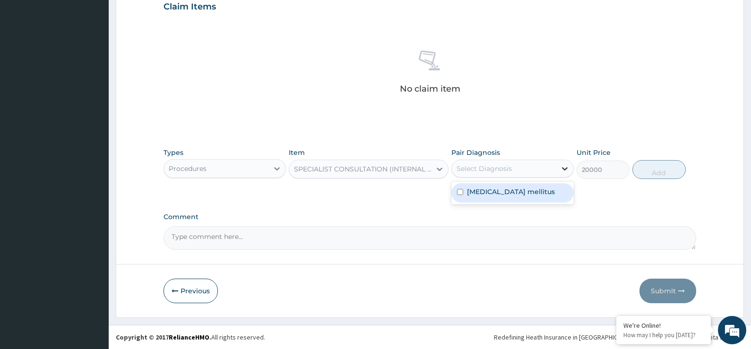
click at [564, 168] on icon at bounding box center [564, 168] width 9 height 9
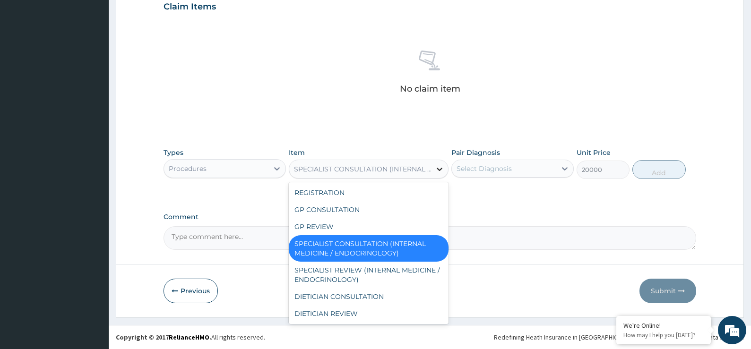
click at [439, 169] on icon at bounding box center [440, 169] width 6 height 3
click at [432, 247] on div "SPECIALIST CONSULTATION (INTERNAL MEDICINE / ENDOCRINOLOGY)" at bounding box center [369, 248] width 160 height 26
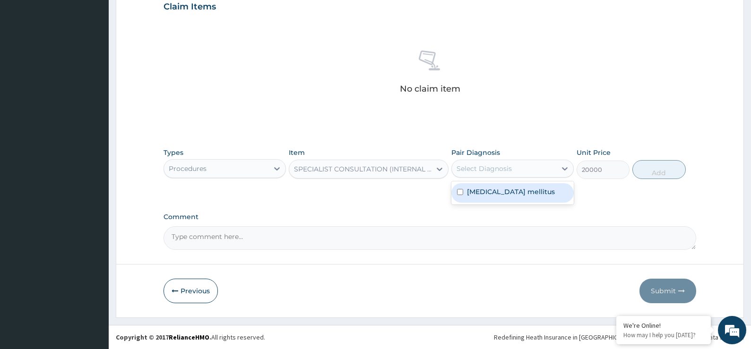
click at [556, 168] on div "Select Diagnosis" at bounding box center [504, 168] width 105 height 15
click at [542, 196] on div "Diabetes mellitus" at bounding box center [513, 192] width 122 height 19
checkbox input "true"
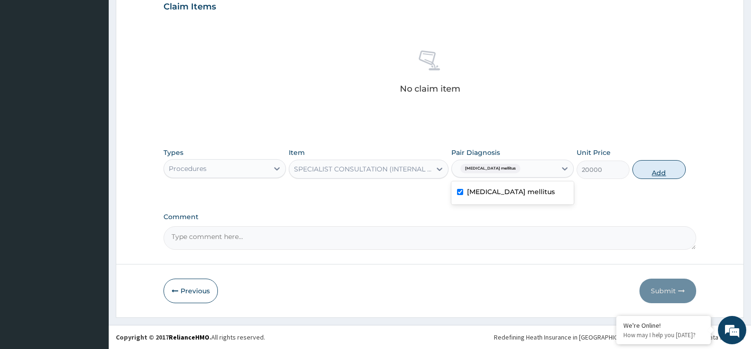
click at [654, 168] on button "Add" at bounding box center [659, 169] width 53 height 19
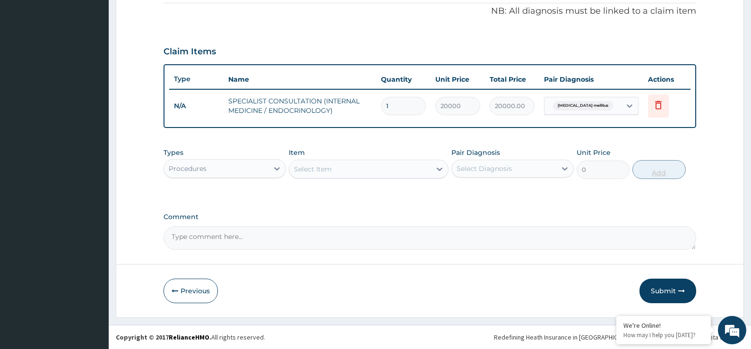
scroll to position [287, 0]
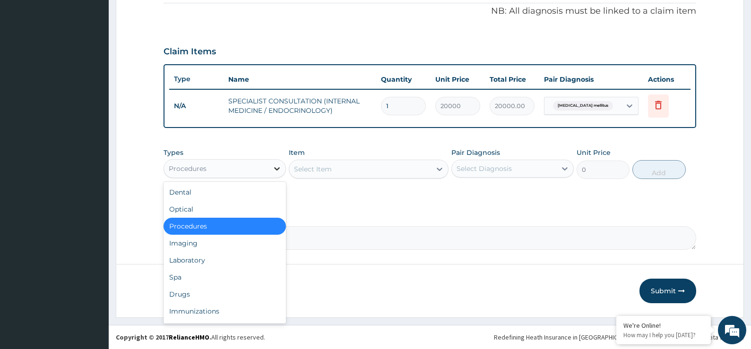
click at [275, 171] on icon at bounding box center [276, 168] width 9 height 9
click at [197, 256] on div "Laboratory" at bounding box center [225, 260] width 122 height 17
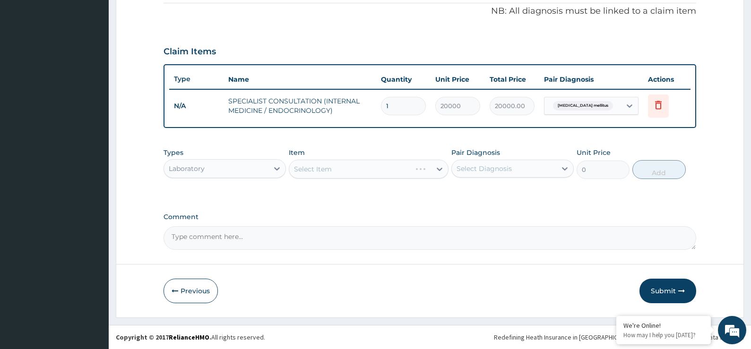
click at [411, 165] on div "Select Item" at bounding box center [369, 169] width 160 height 19
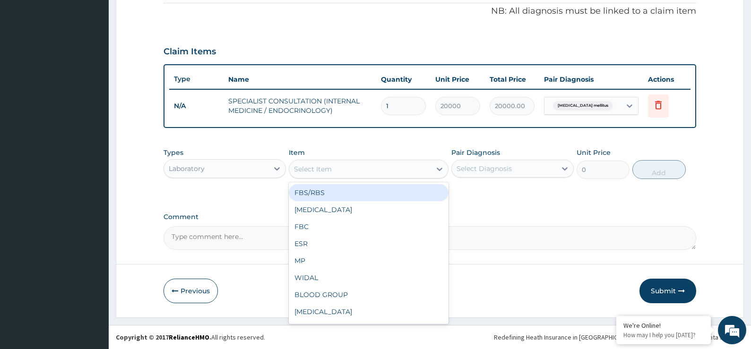
click at [444, 170] on icon at bounding box center [439, 169] width 9 height 9
click at [316, 195] on div "FBS/RBS" at bounding box center [369, 192] width 160 height 17
type input "2400"
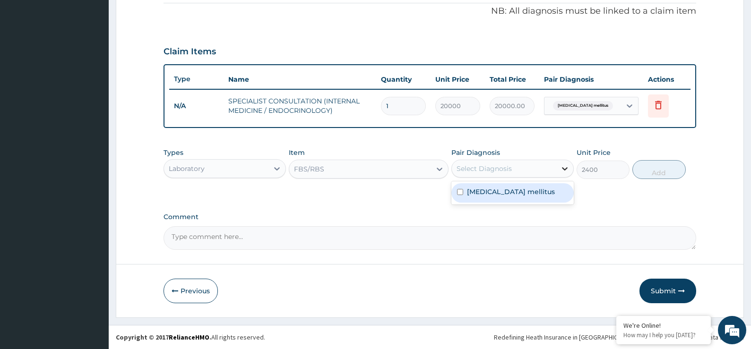
click at [565, 172] on icon at bounding box center [564, 168] width 9 height 9
click at [503, 193] on label "Diabetes mellitus" at bounding box center [511, 191] width 88 height 9
checkbox input "true"
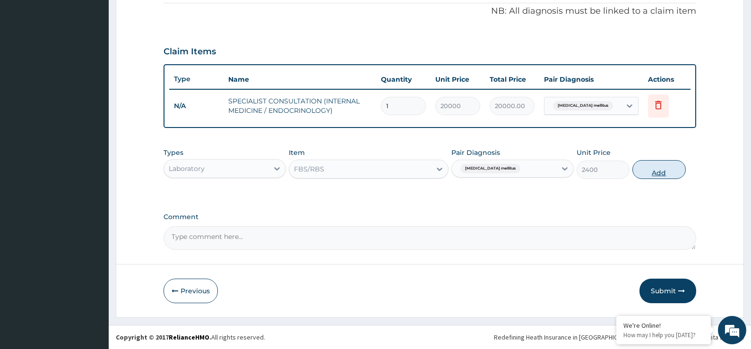
click at [653, 169] on button "Add" at bounding box center [659, 169] width 53 height 19
type input "0"
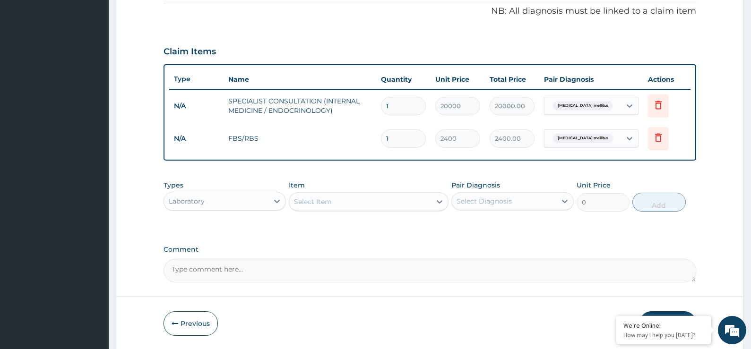
scroll to position [320, 0]
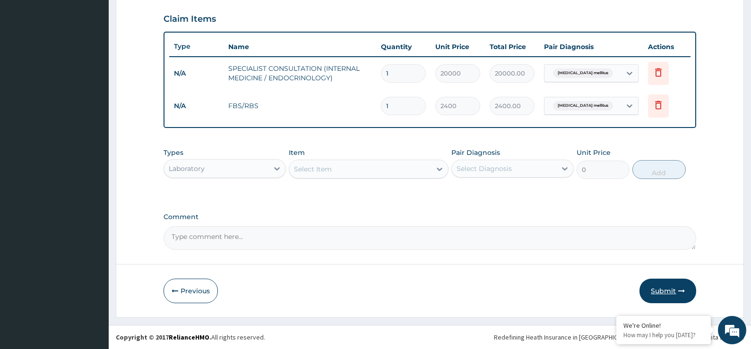
click at [656, 292] on button "Submit" at bounding box center [668, 291] width 57 height 25
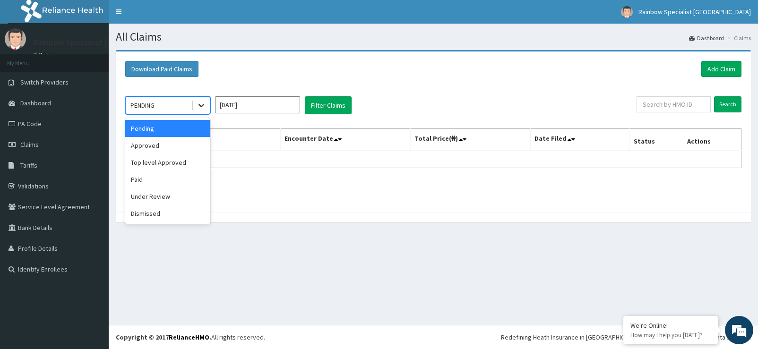
click at [202, 105] on icon at bounding box center [201, 105] width 9 height 9
click at [195, 148] on div "Approved" at bounding box center [167, 145] width 85 height 17
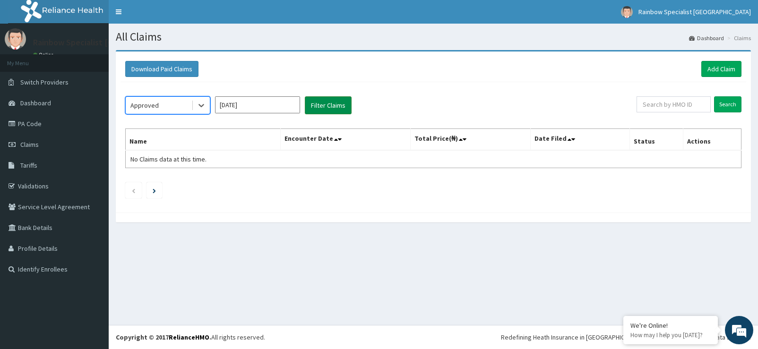
click at [332, 106] on button "Filter Claims" at bounding box center [328, 105] width 47 height 18
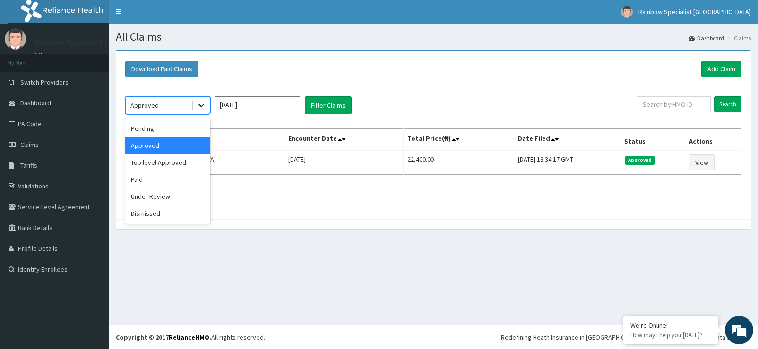
click at [202, 102] on icon at bounding box center [201, 105] width 9 height 9
click at [166, 161] on div "Top level Approved" at bounding box center [167, 162] width 85 height 17
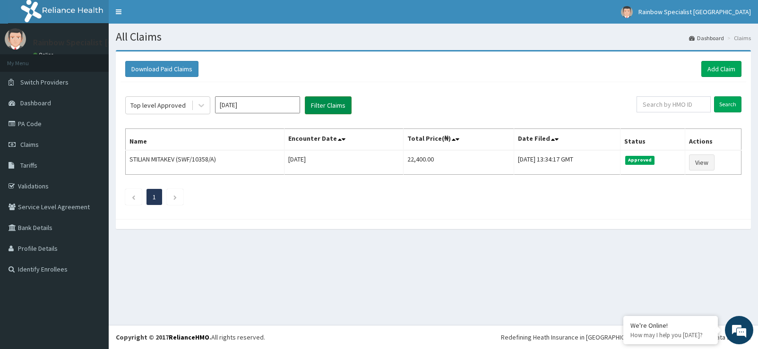
click at [341, 108] on button "Filter Claims" at bounding box center [328, 105] width 47 height 18
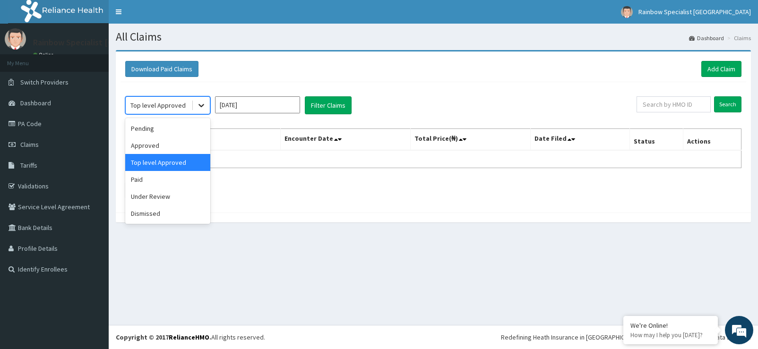
click at [201, 106] on icon at bounding box center [202, 106] width 6 height 3
click at [204, 131] on div "Pending" at bounding box center [167, 128] width 85 height 17
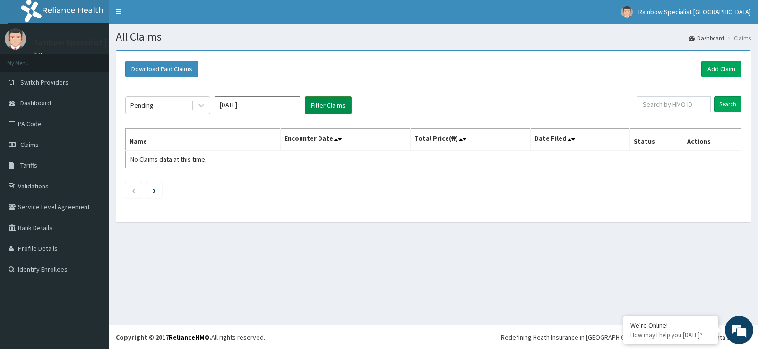
click at [322, 103] on button "Filter Claims" at bounding box center [328, 105] width 47 height 18
click at [322, 105] on button "Filter Claims" at bounding box center [328, 105] width 47 height 18
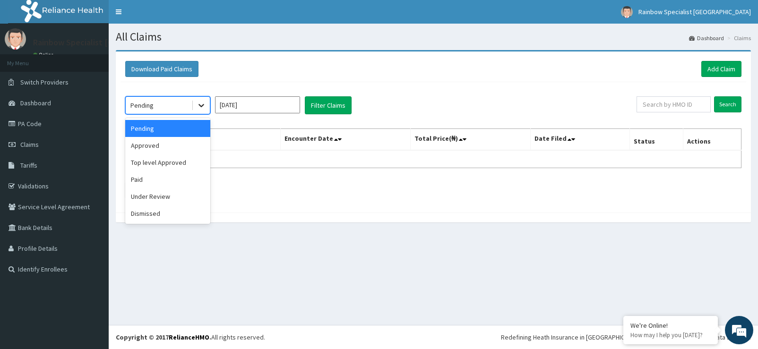
click at [206, 107] on icon at bounding box center [201, 105] width 9 height 9
click at [164, 193] on div "Under Review" at bounding box center [167, 196] width 85 height 17
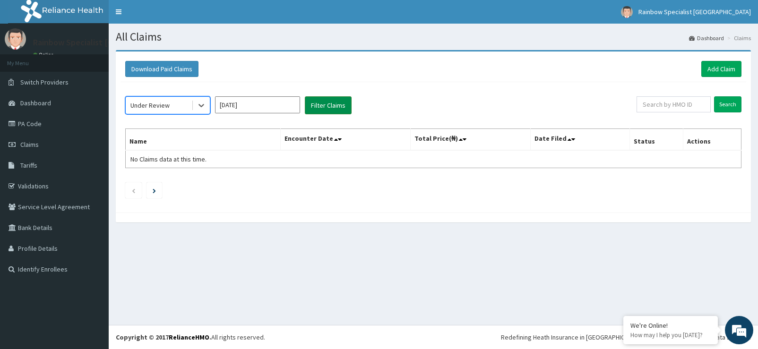
click at [316, 105] on button "Filter Claims" at bounding box center [328, 105] width 47 height 18
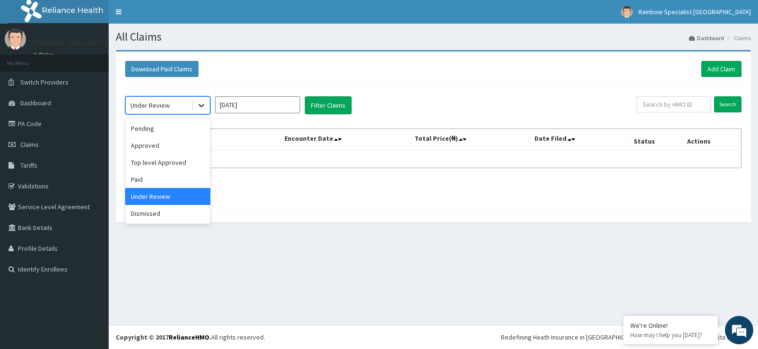
click at [206, 105] on div at bounding box center [201, 105] width 17 height 17
drag, startPoint x: 167, startPoint y: 215, endPoint x: 198, endPoint y: 199, distance: 34.3
click at [167, 214] on div "Dismissed" at bounding box center [167, 213] width 85 height 17
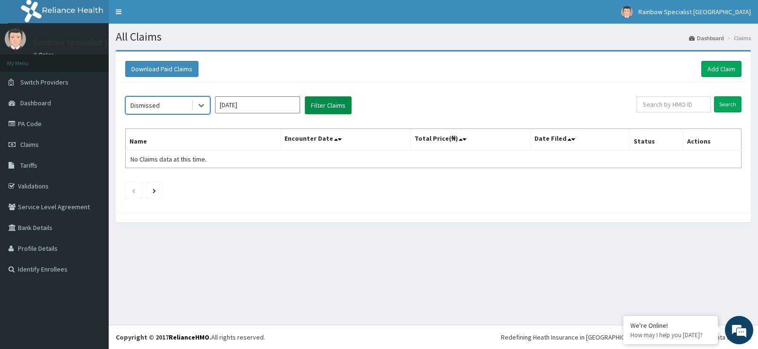
click at [329, 105] on button "Filter Claims" at bounding box center [328, 105] width 47 height 18
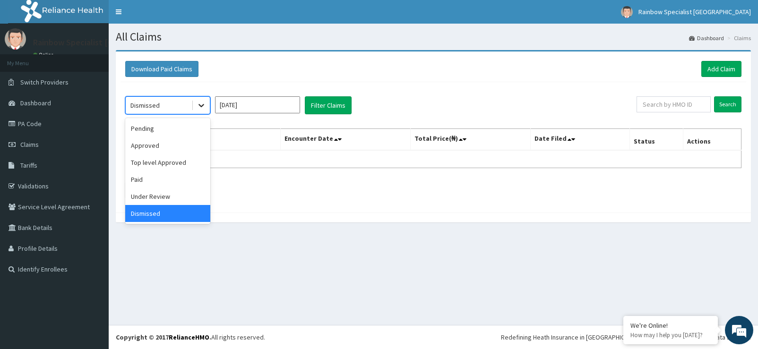
click at [204, 104] on icon at bounding box center [201, 105] width 9 height 9
drag, startPoint x: 178, startPoint y: 144, endPoint x: 250, endPoint y: 118, distance: 76.4
click at [178, 144] on div "Approved" at bounding box center [167, 145] width 85 height 17
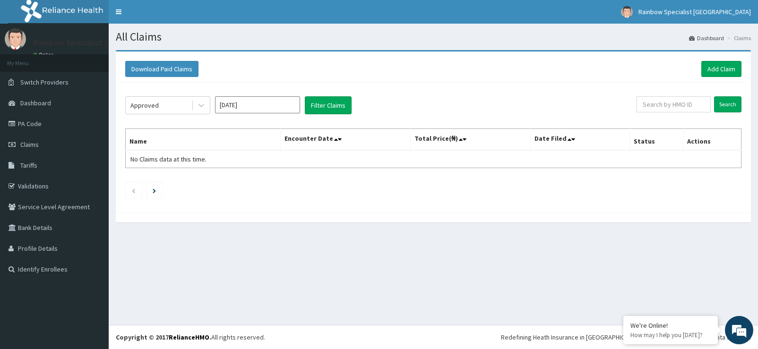
click at [300, 111] on div "Approved Sep 2025 Filter Claims" at bounding box center [381, 105] width 512 height 18
click at [308, 110] on button "Filter Claims" at bounding box center [328, 105] width 47 height 18
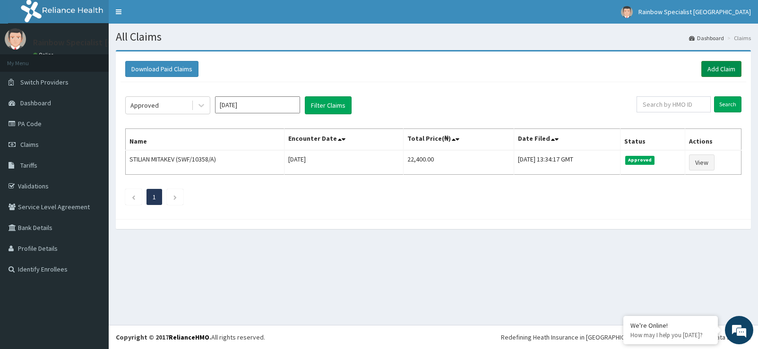
click at [709, 65] on link "Add Claim" at bounding box center [722, 69] width 40 height 16
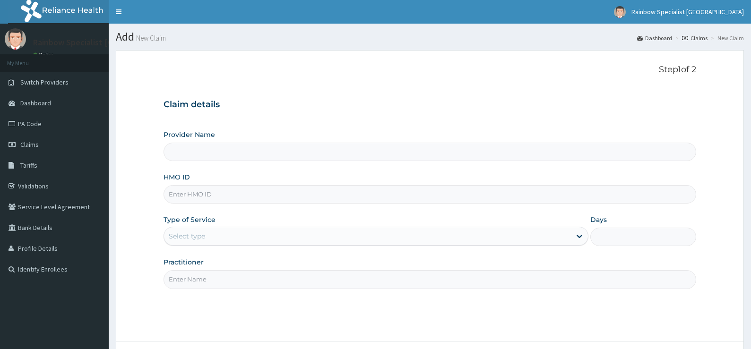
click at [197, 142] on div "Provider Name" at bounding box center [430, 145] width 533 height 31
type input "Rainbow Specialist"
click at [205, 157] on input "Rainbow Specialist" at bounding box center [430, 152] width 533 height 18
click at [217, 192] on input "HMO ID" at bounding box center [430, 194] width 533 height 18
type input "WOC/10057/A"
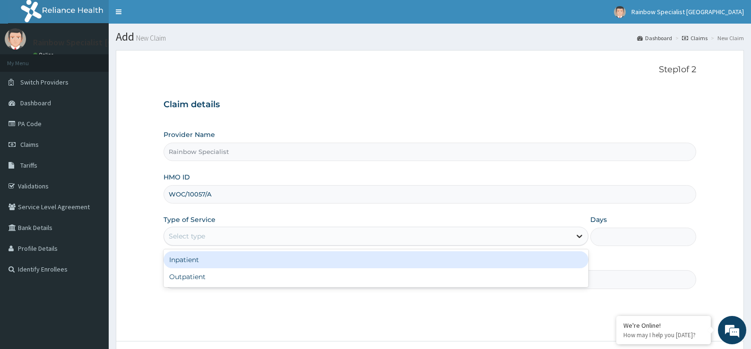
click at [581, 240] on icon at bounding box center [579, 236] width 9 height 9
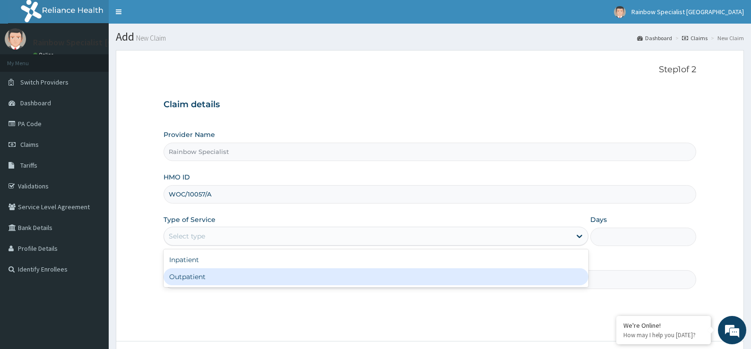
click at [196, 280] on div "Outpatient" at bounding box center [376, 277] width 425 height 17
type input "1"
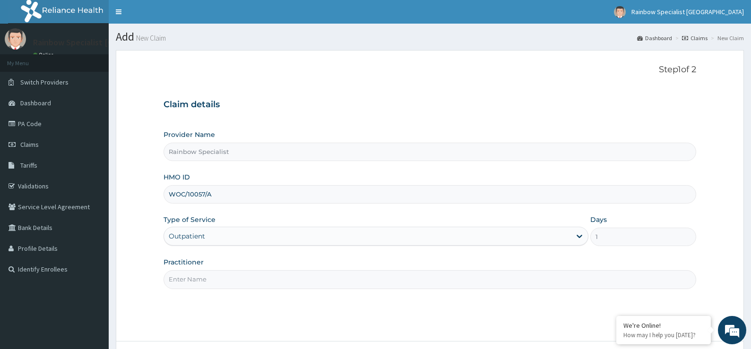
click at [237, 282] on input "Practitioner" at bounding box center [430, 279] width 533 height 18
type input "[PERSON_NAME]"
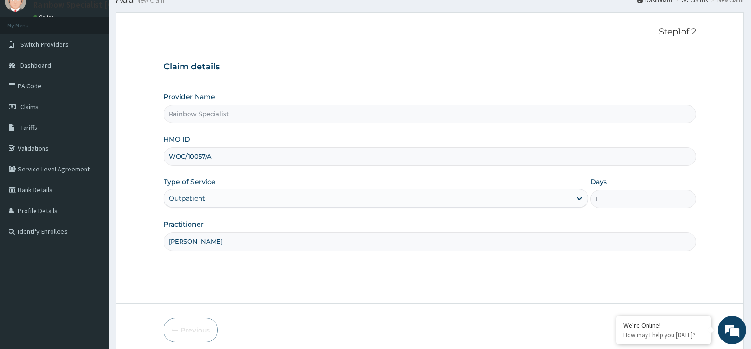
scroll to position [77, 0]
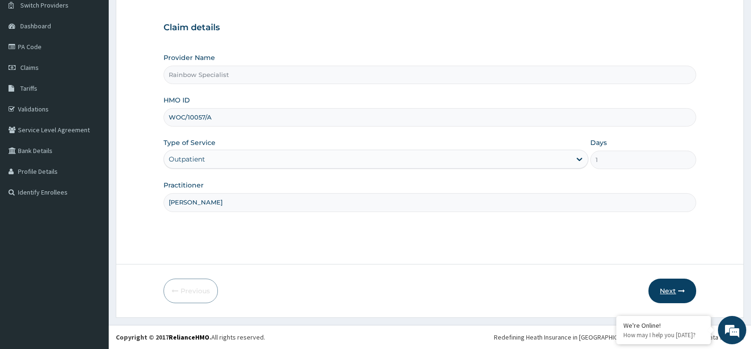
click at [658, 291] on button "Next" at bounding box center [673, 291] width 48 height 25
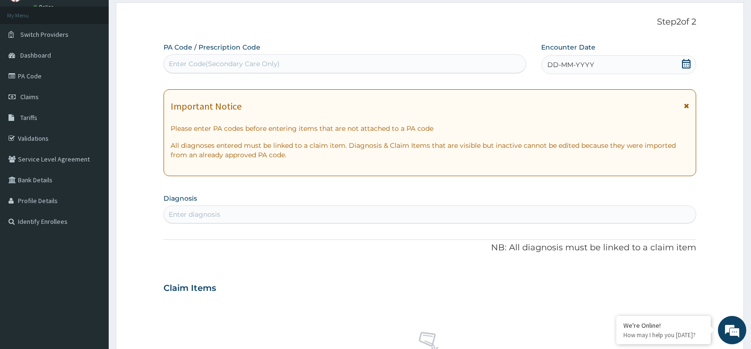
scroll to position [0, 0]
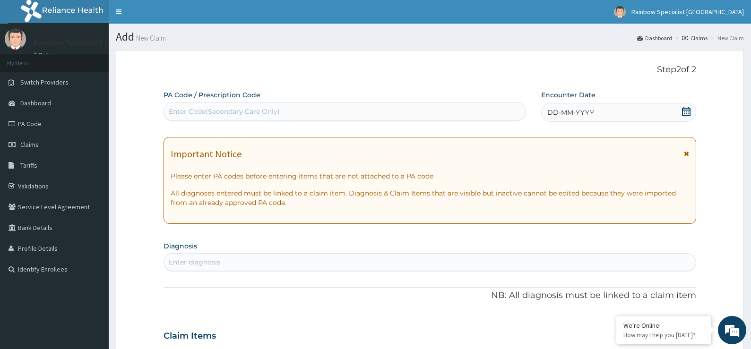
click at [687, 116] on span at bounding box center [686, 113] width 9 height 12
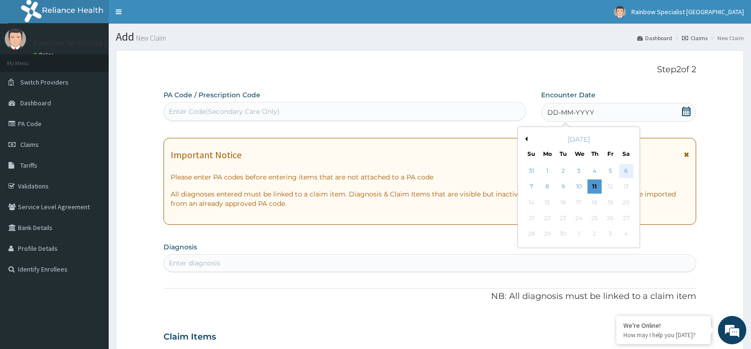
click at [625, 167] on div "6" at bounding box center [626, 171] width 14 height 14
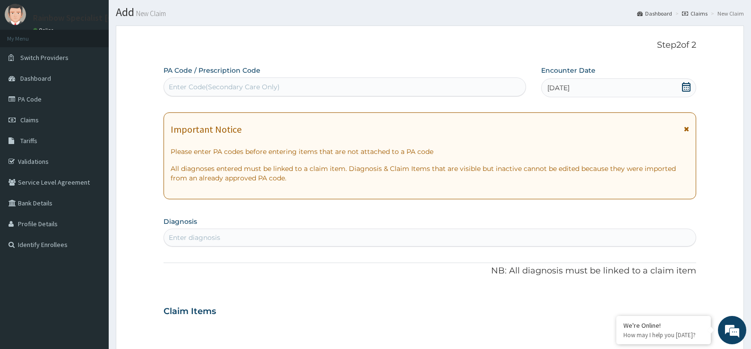
scroll to position [47, 0]
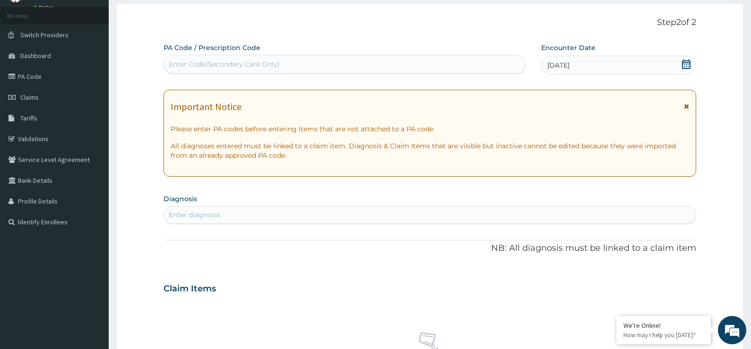
click at [675, 215] on div "Enter diagnosis" at bounding box center [430, 215] width 532 height 15
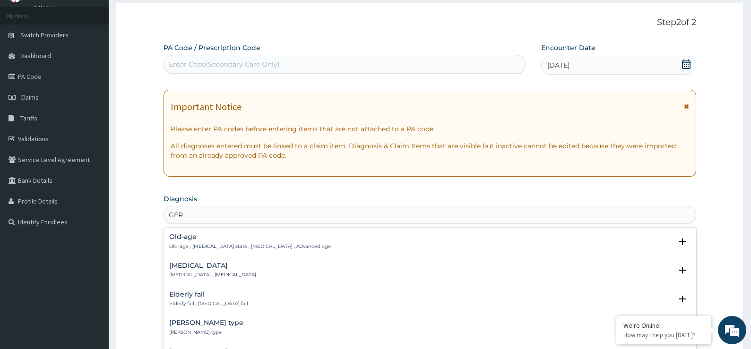
type input "GERD"
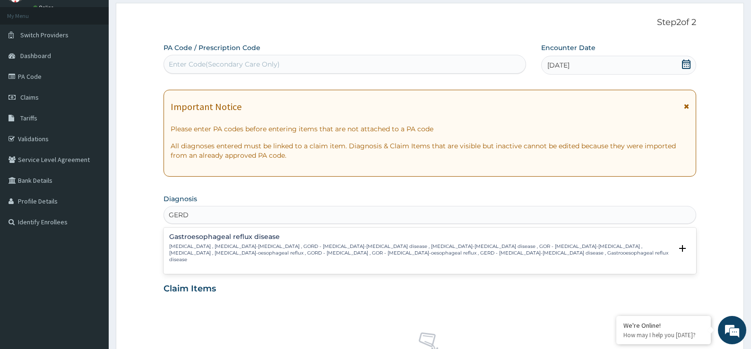
click at [205, 245] on p "[MEDICAL_DATA] , [MEDICAL_DATA]-[MEDICAL_DATA] , GORD - [MEDICAL_DATA]-[MEDICAL…" at bounding box center [421, 254] width 504 height 20
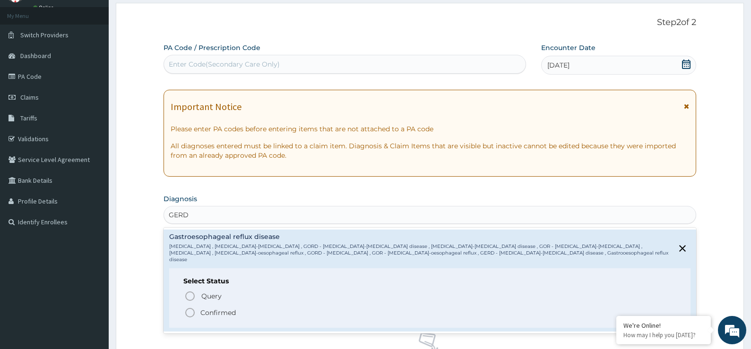
click at [190, 307] on icon "status option filled" at bounding box center [189, 312] width 11 height 11
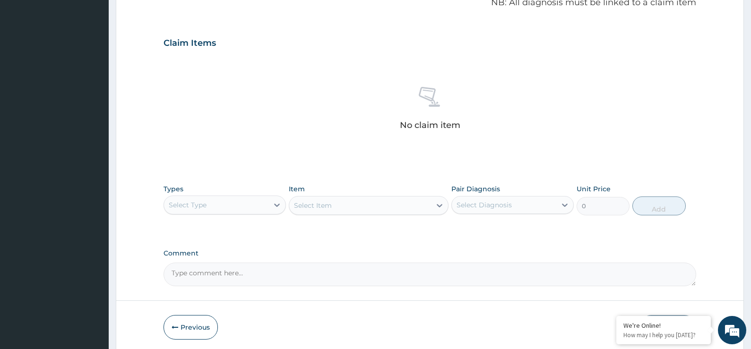
scroll to position [331, 0]
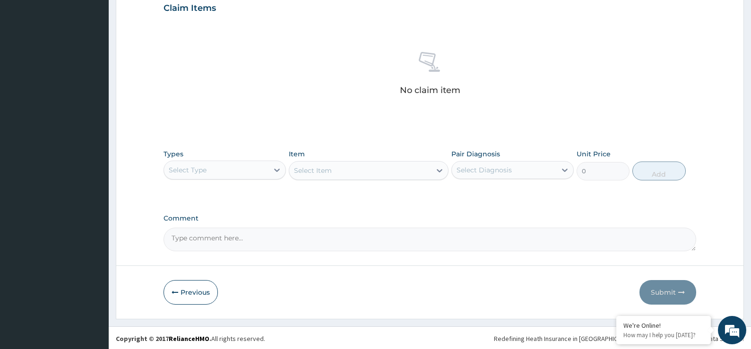
click at [260, 174] on div "Select Type" at bounding box center [216, 170] width 105 height 15
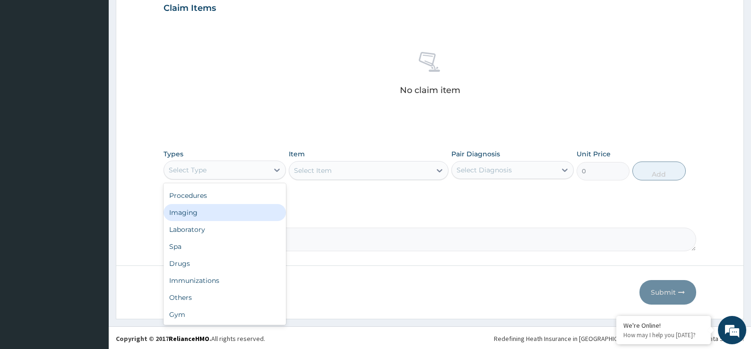
scroll to position [0, 0]
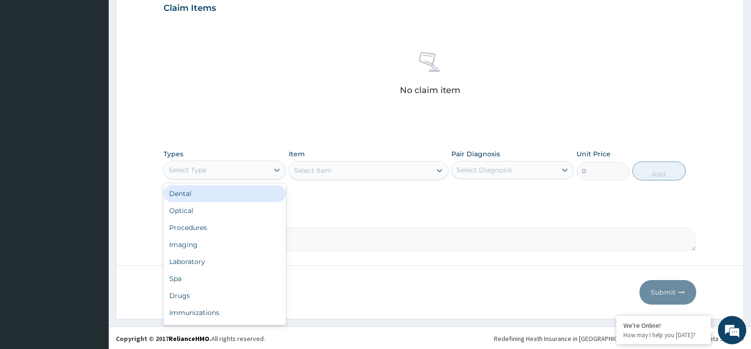
click at [204, 163] on div "Select Type" at bounding box center [216, 170] width 105 height 15
type input "CO"
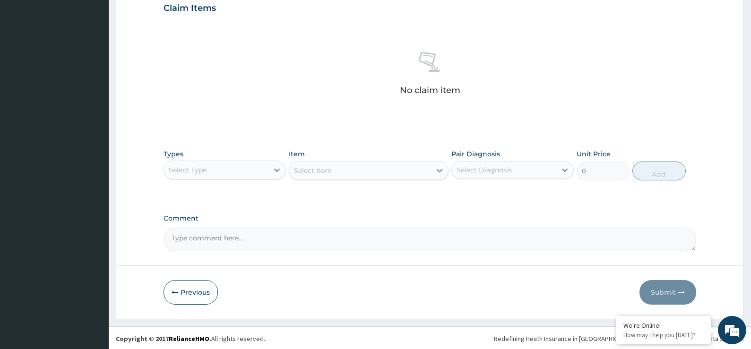
drag, startPoint x: 186, startPoint y: 167, endPoint x: 158, endPoint y: 166, distance: 28.4
click at [158, 166] on form "Step 2 of 2 PA Code / Prescription Code Enter Code(Secondary Care Only) Encount…" at bounding box center [430, 19] width 628 height 600
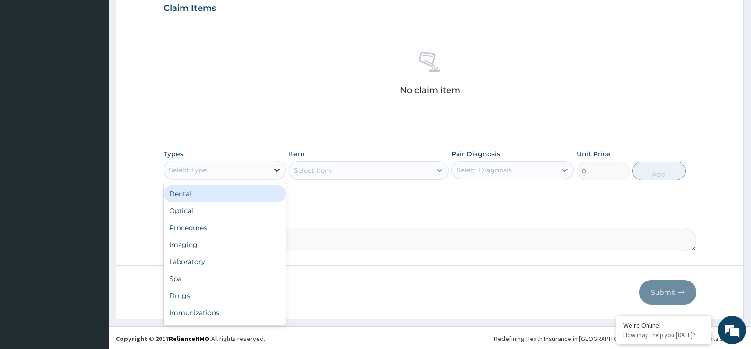
click at [272, 171] on icon at bounding box center [276, 169] width 9 height 9
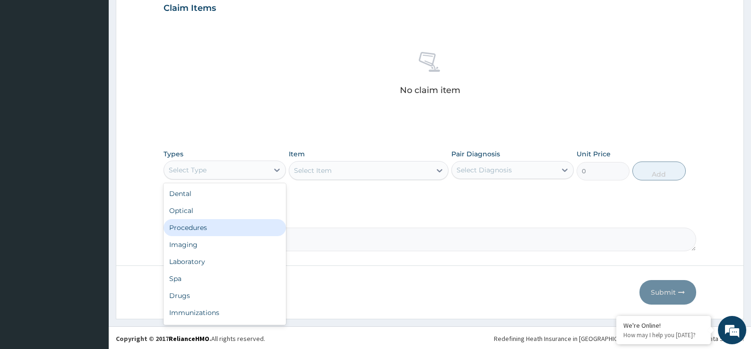
drag, startPoint x: 189, startPoint y: 227, endPoint x: 210, endPoint y: 208, distance: 29.1
click at [192, 222] on div "Procedures" at bounding box center [225, 227] width 122 height 17
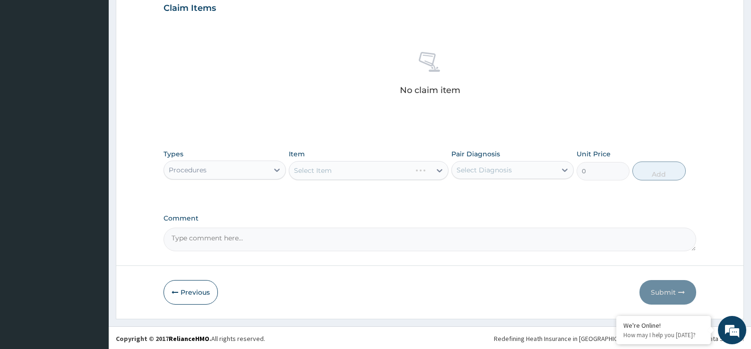
click at [439, 165] on div "Select Item" at bounding box center [369, 170] width 160 height 19
click at [441, 170] on icon at bounding box center [439, 170] width 9 height 9
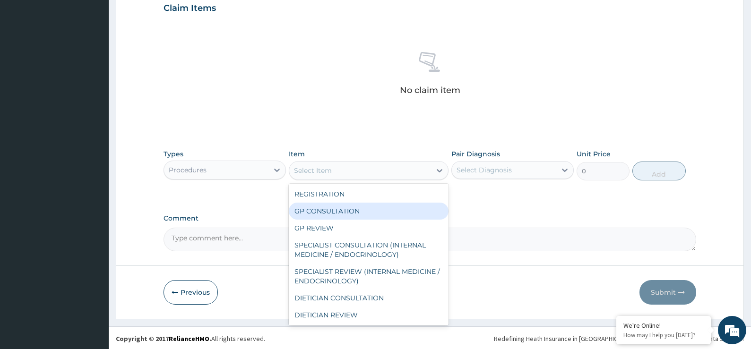
click at [375, 205] on div "GP CONSULTATION" at bounding box center [369, 211] width 160 height 17
type input "5000"
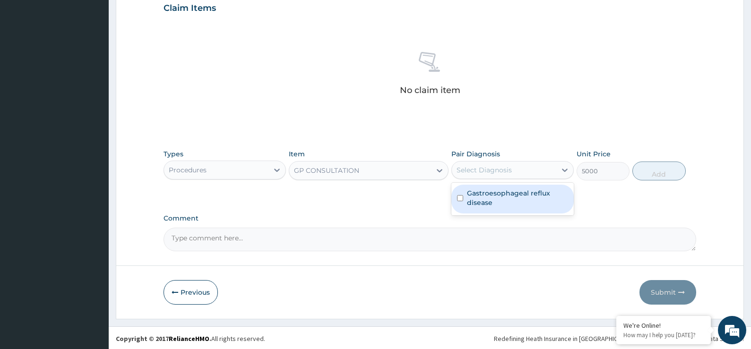
click at [553, 170] on div "Select Diagnosis" at bounding box center [504, 170] width 105 height 15
click at [502, 199] on label "Gastroesophageal reflux disease" at bounding box center [517, 198] width 101 height 19
checkbox input "true"
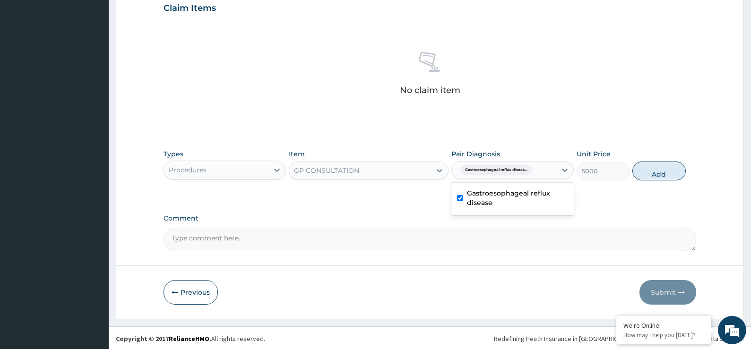
scroll to position [332, 0]
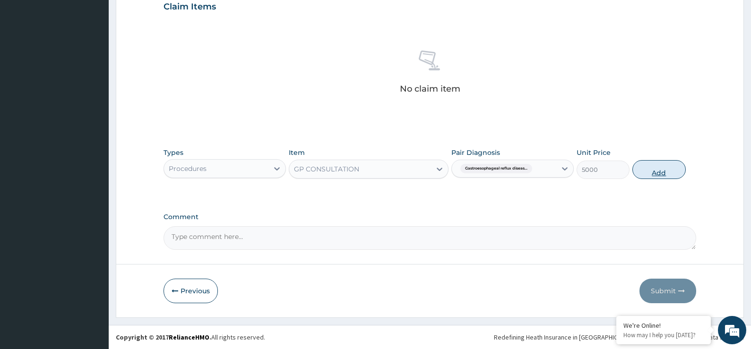
click at [665, 169] on button "Add" at bounding box center [659, 169] width 53 height 19
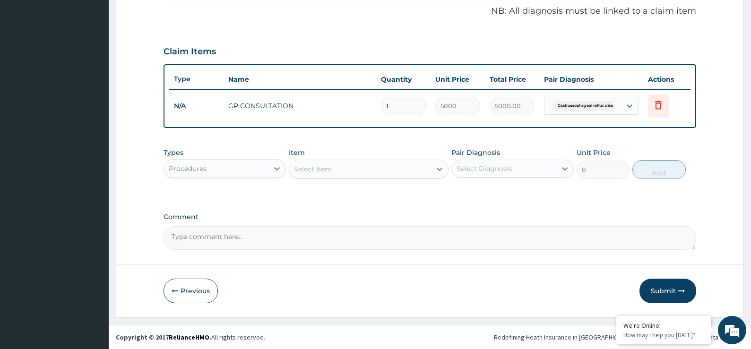
scroll to position [287, 0]
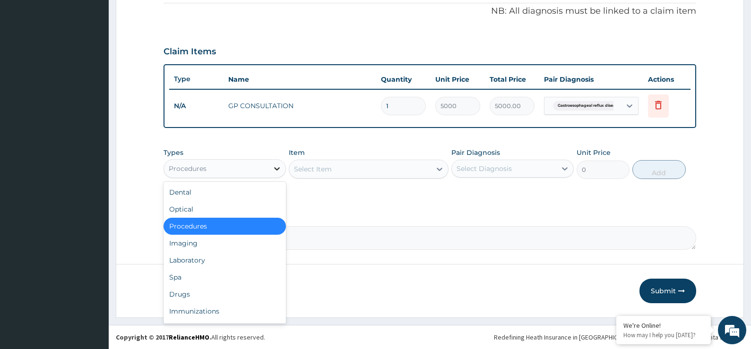
click at [274, 170] on icon at bounding box center [276, 168] width 9 height 9
click at [188, 258] on div "Laboratory" at bounding box center [225, 260] width 122 height 17
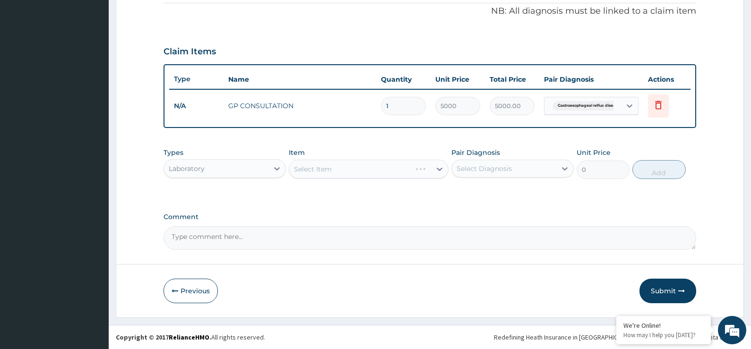
click at [420, 162] on div "Select Item" at bounding box center [369, 169] width 160 height 19
click at [440, 171] on div "Select Item" at bounding box center [369, 169] width 160 height 19
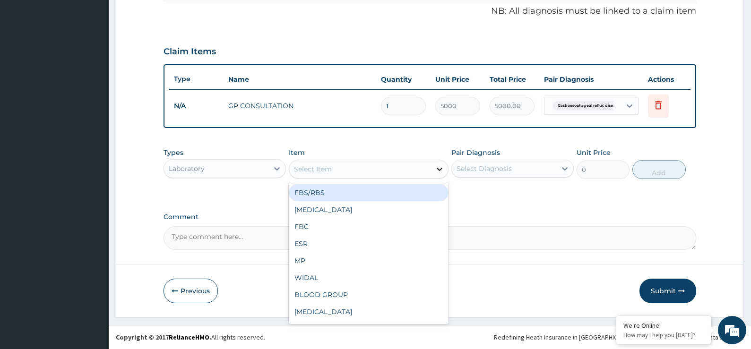
click at [440, 169] on icon at bounding box center [439, 169] width 9 height 9
click at [302, 187] on div "FBS/RBS" at bounding box center [369, 192] width 160 height 17
type input "2400"
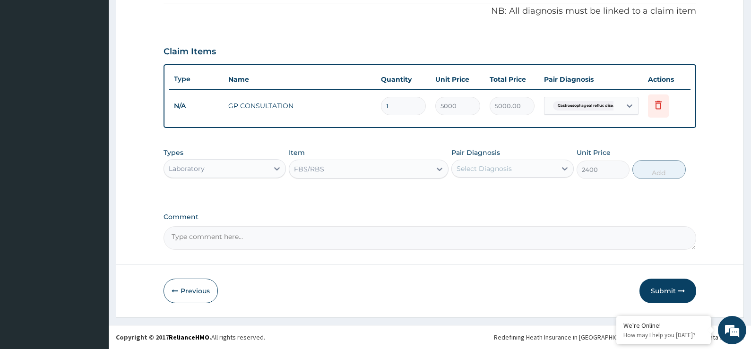
click at [539, 165] on div "Select Diagnosis" at bounding box center [504, 168] width 105 height 15
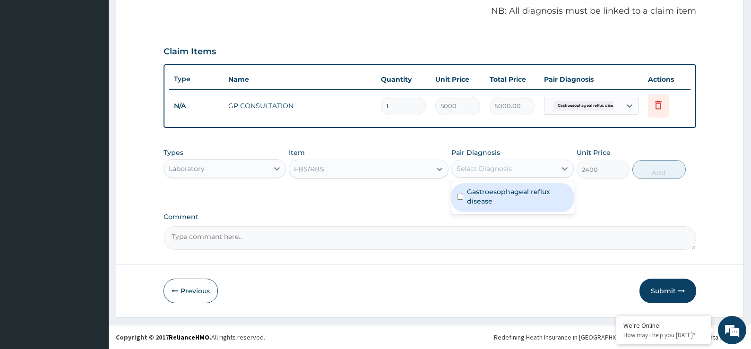
click at [486, 197] on label "Gastroesophageal reflux disease" at bounding box center [517, 196] width 101 height 19
checkbox input "true"
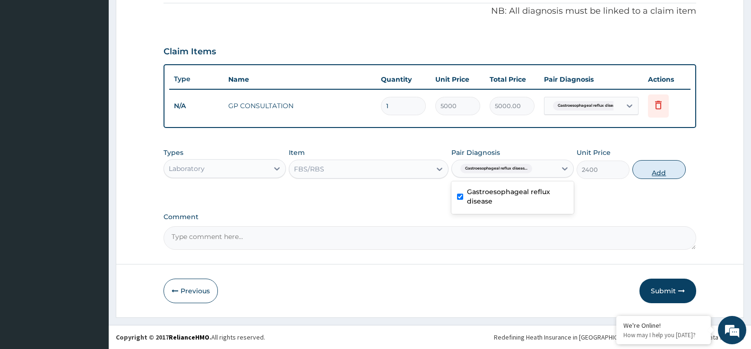
click at [654, 166] on button "Add" at bounding box center [659, 169] width 53 height 19
type input "0"
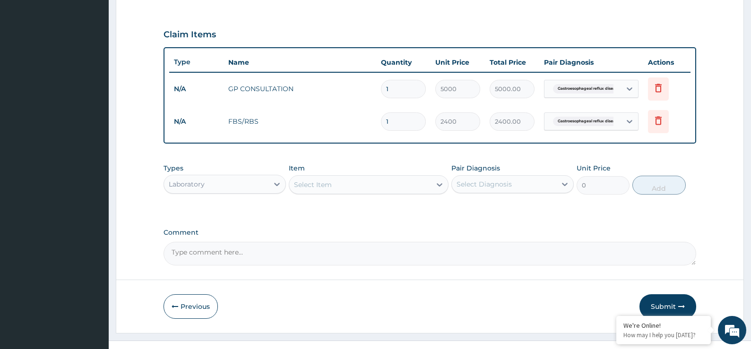
scroll to position [320, 0]
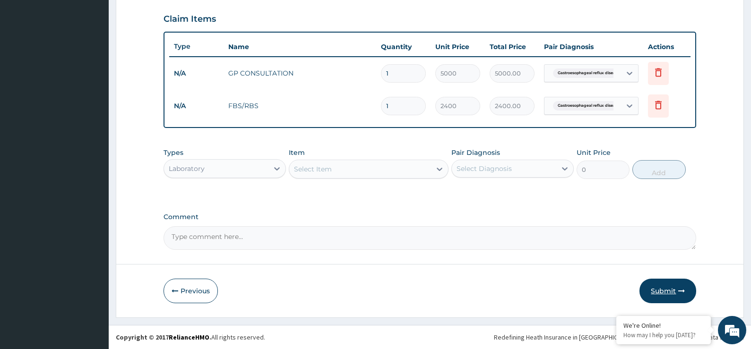
click at [658, 283] on button "Submit" at bounding box center [668, 291] width 57 height 25
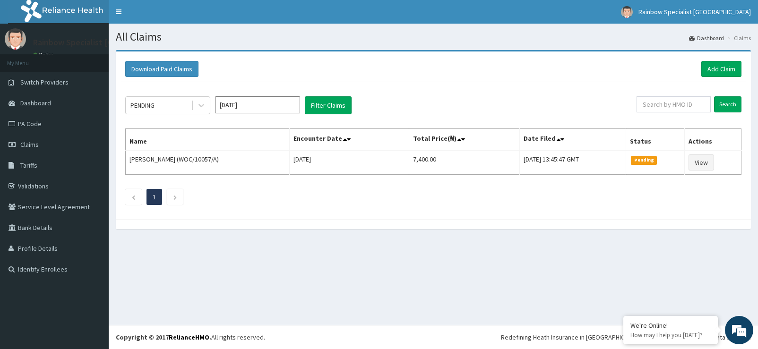
click at [523, 244] on section "Download Paid Claims Add Claim × Note you can only download claims within a max…" at bounding box center [434, 144] width 650 height 203
